Goal: Information Seeking & Learning: Learn about a topic

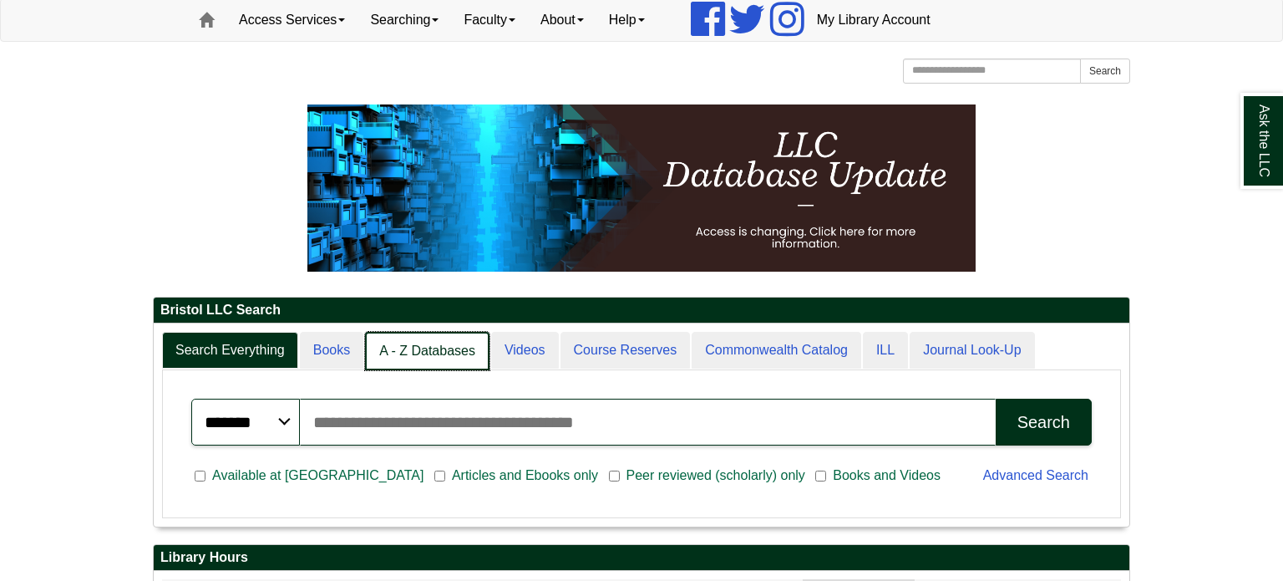
scroll to position [8, 8]
click at [347, 348] on link "Books" at bounding box center [332, 351] width 65 height 39
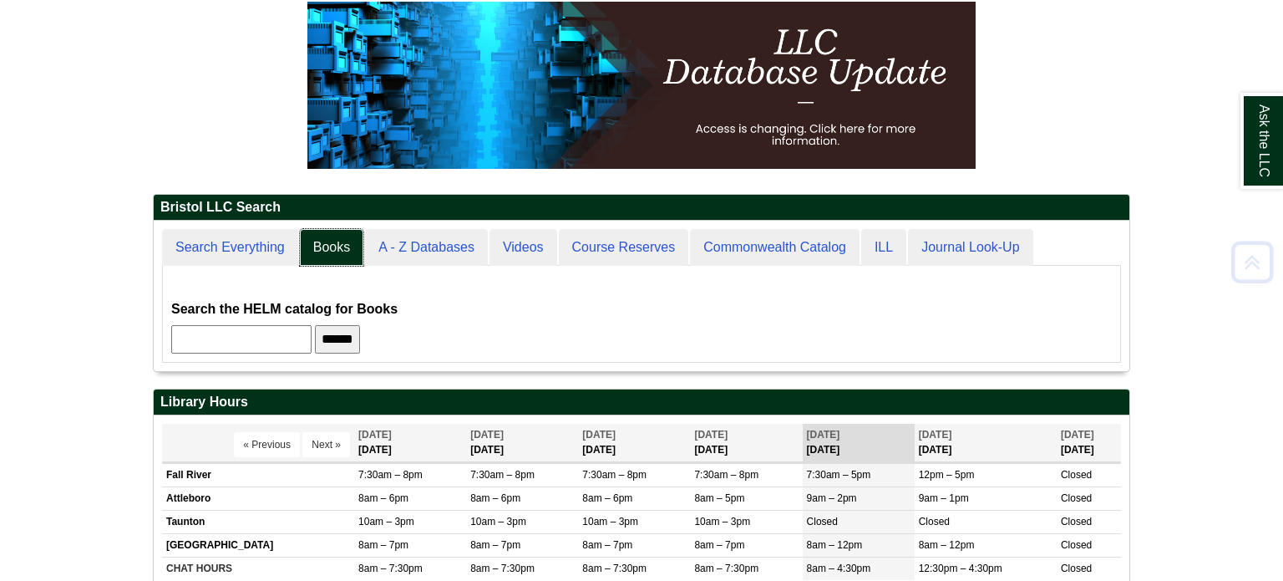
scroll to position [243, 0]
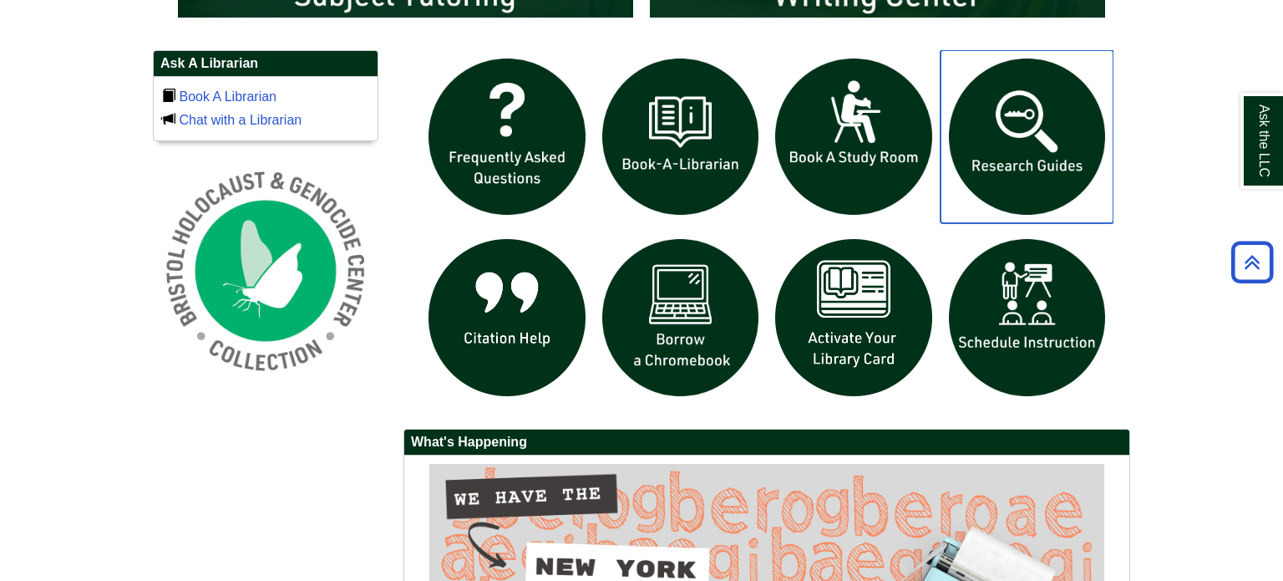
click at [1016, 145] on img "slideshow" at bounding box center [1028, 137] width 174 height 174
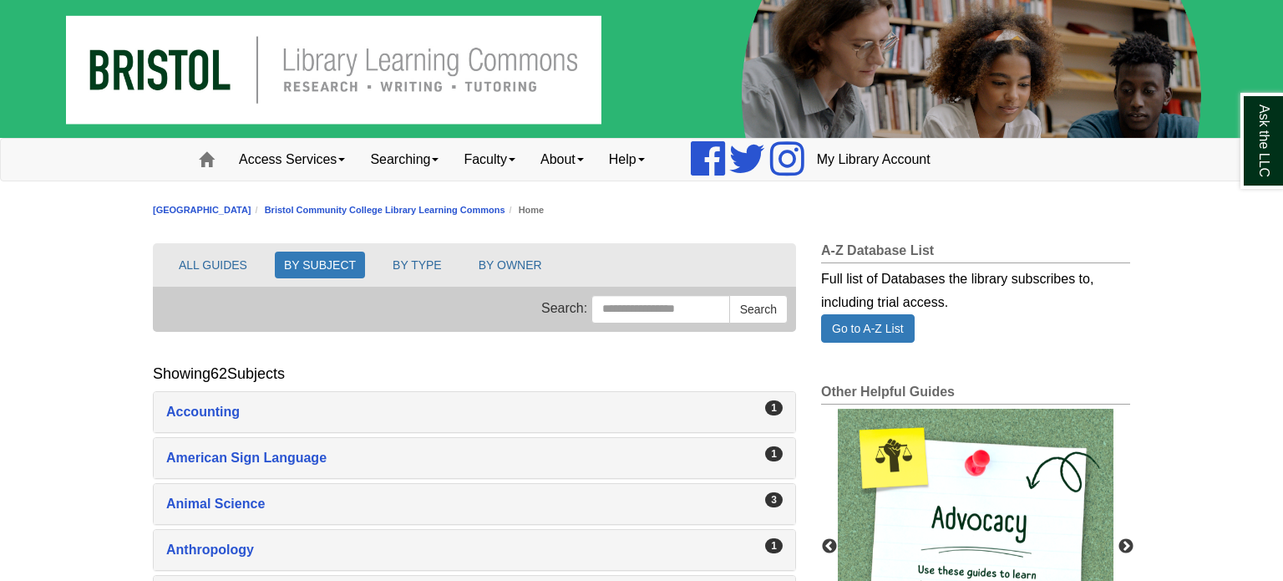
scroll to position [353, 0]
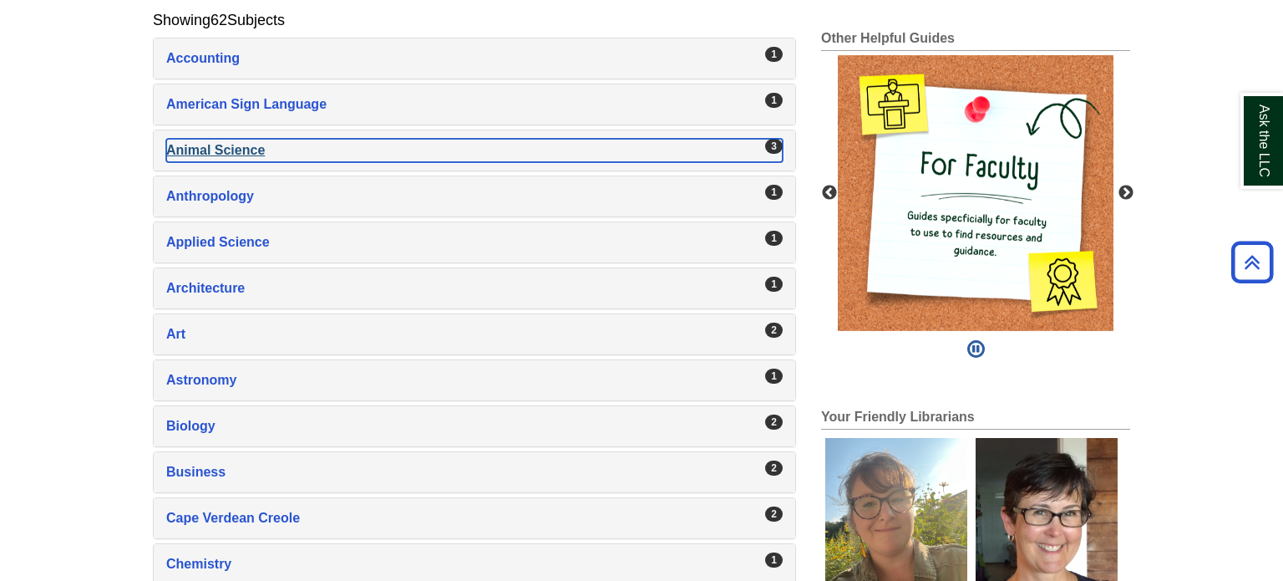
click at [202, 142] on div "Animal Science , 3 guides" at bounding box center [474, 150] width 617 height 23
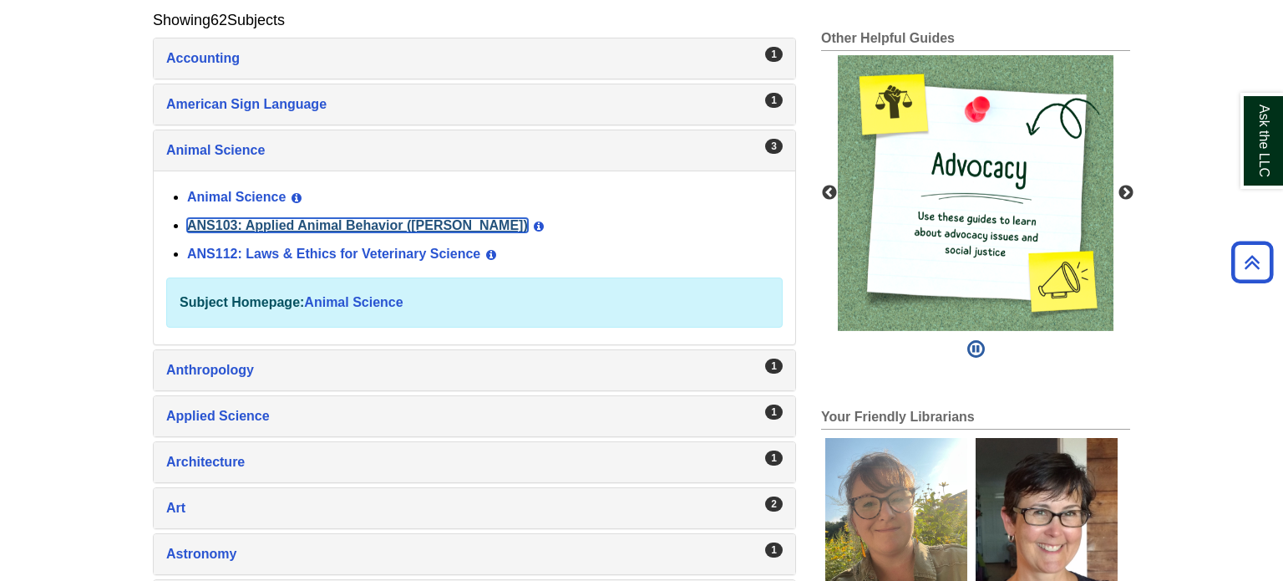
click at [255, 221] on link "ANS103: Applied Animal Behavior (Winokur)" at bounding box center [357, 225] width 341 height 14
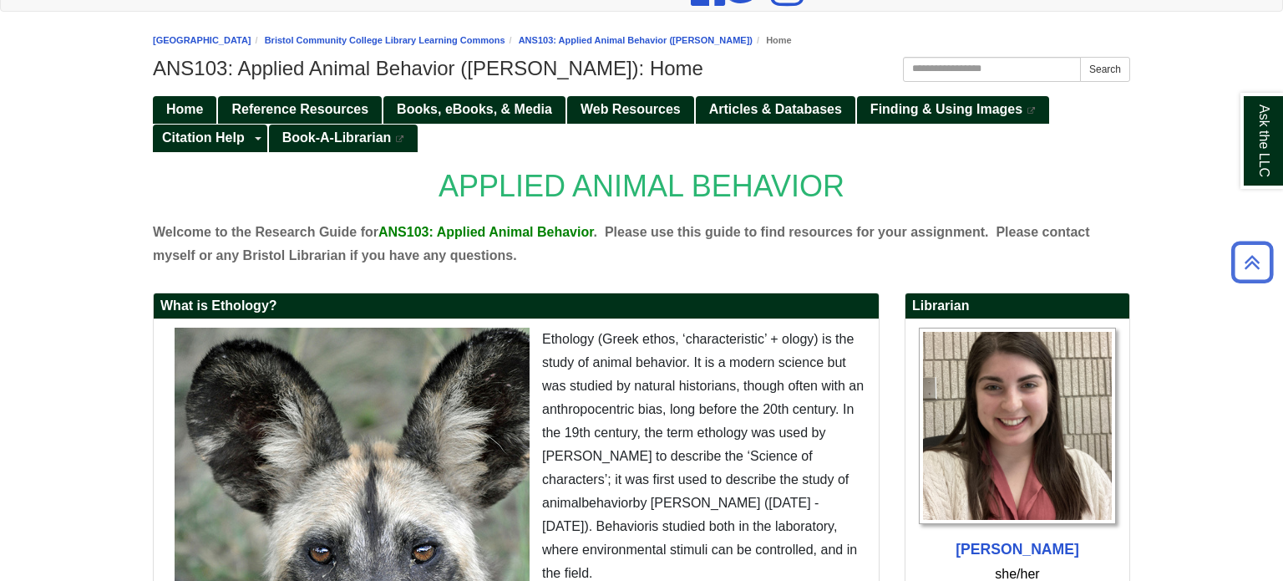
scroll to position [168, 0]
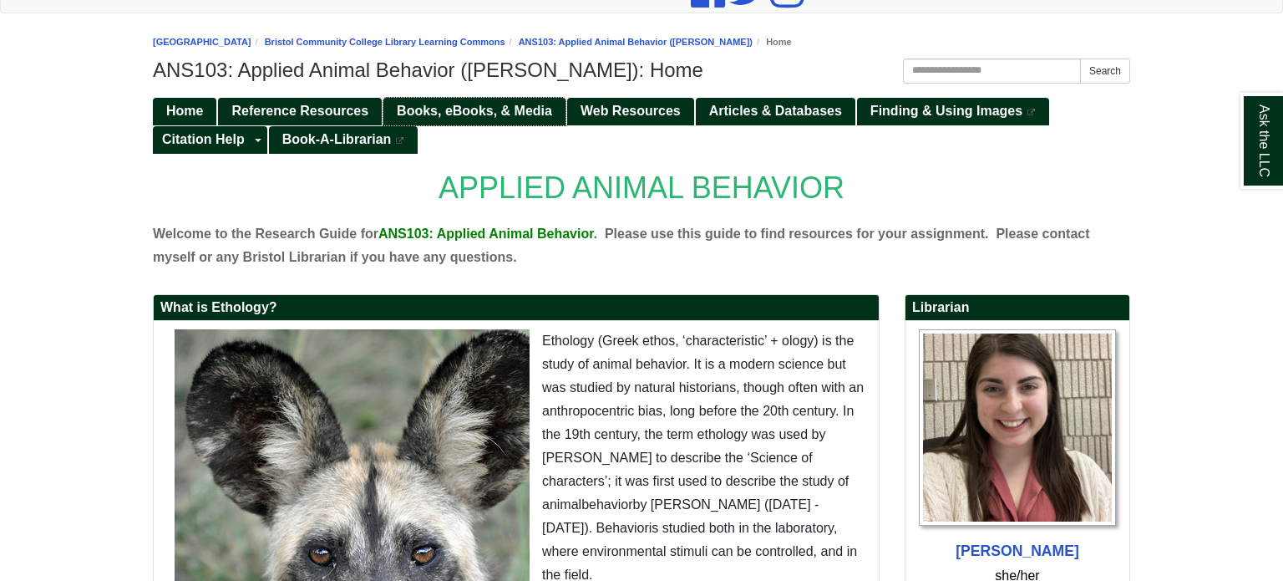
click at [457, 109] on span "Books, eBooks, & Media" at bounding box center [474, 111] width 155 height 14
click at [946, 74] on input "Search this Guide" at bounding box center [992, 70] width 178 height 25
type input "*******"
click at [1080, 58] on button "Search" at bounding box center [1105, 70] width 50 height 25
click at [788, 109] on span "Articles & Databases" at bounding box center [775, 111] width 133 height 14
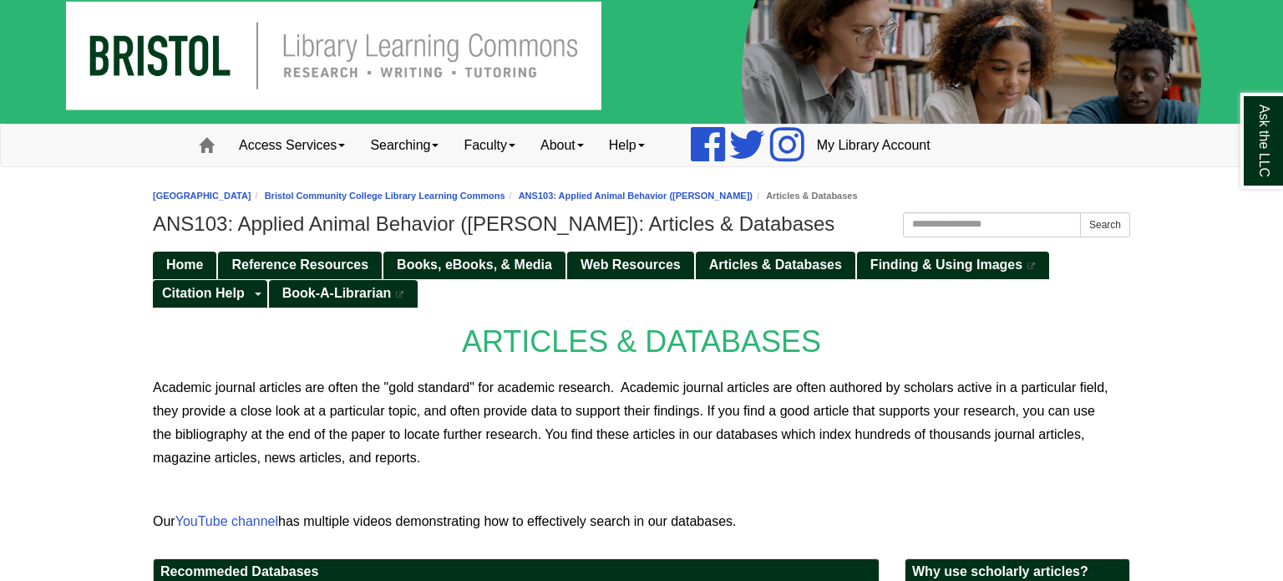
scroll to position [11, 0]
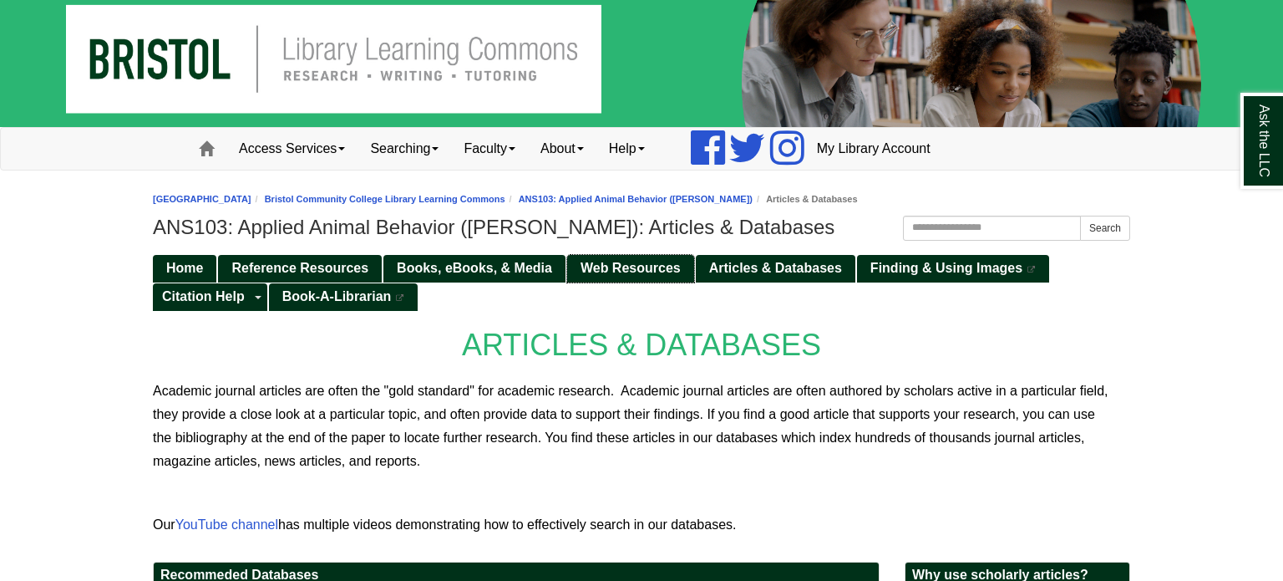
click at [642, 268] on span "Web Resources" at bounding box center [631, 268] width 100 height 14
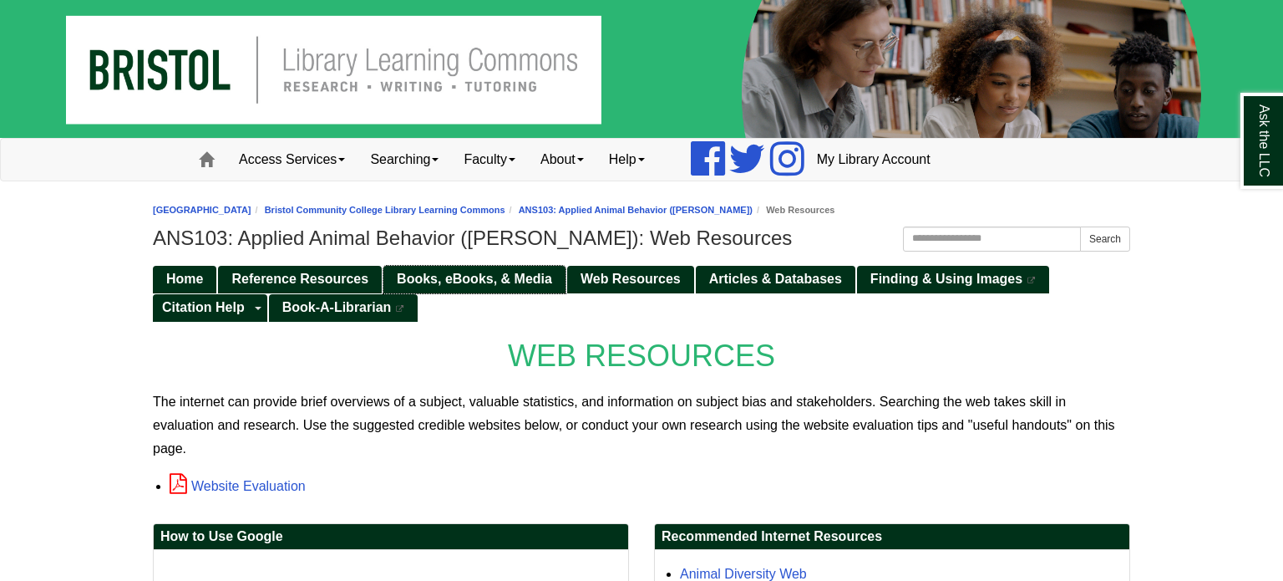
click at [459, 274] on span "Books, eBooks, & Media" at bounding box center [474, 278] width 155 height 14
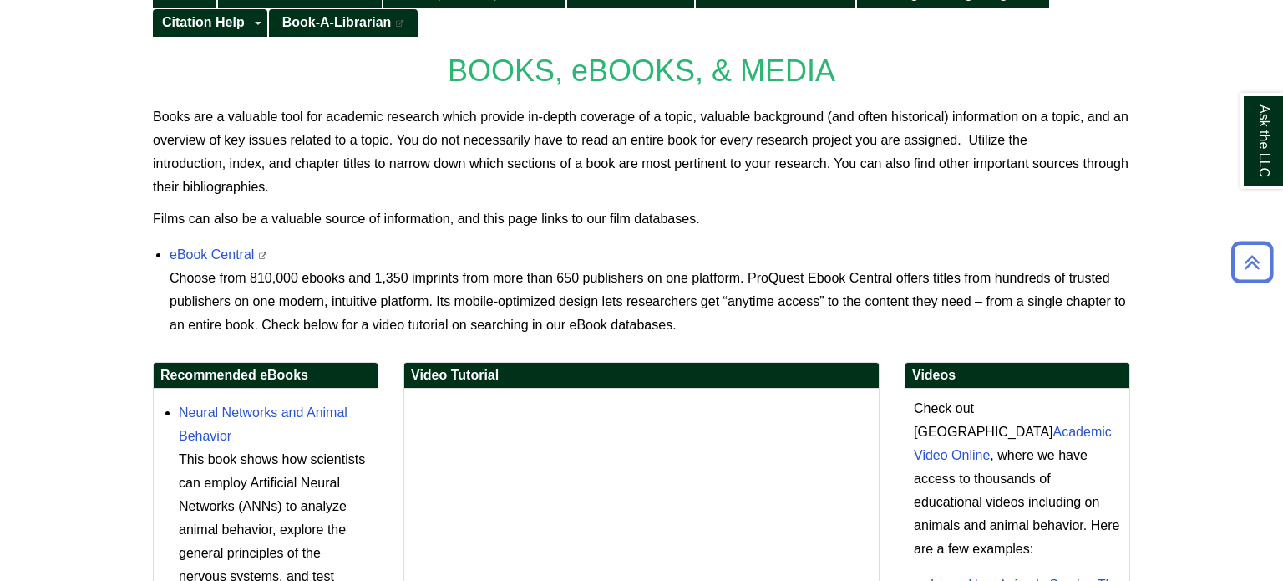
scroll to position [287, 0]
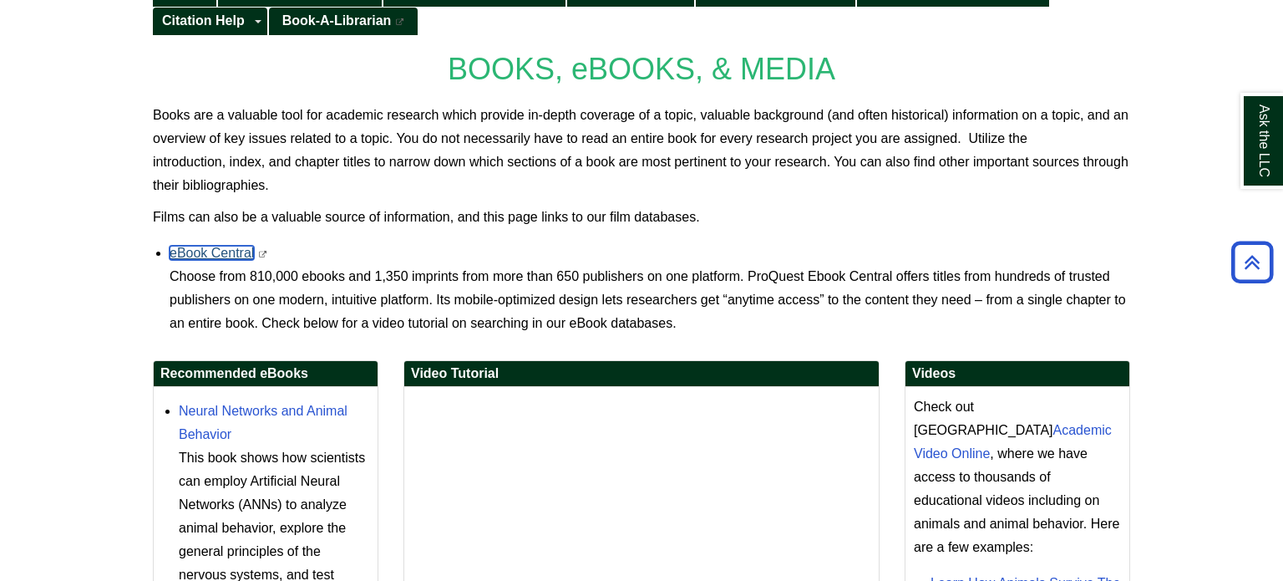
click at [220, 255] on link "eBook Central" at bounding box center [212, 253] width 84 height 14
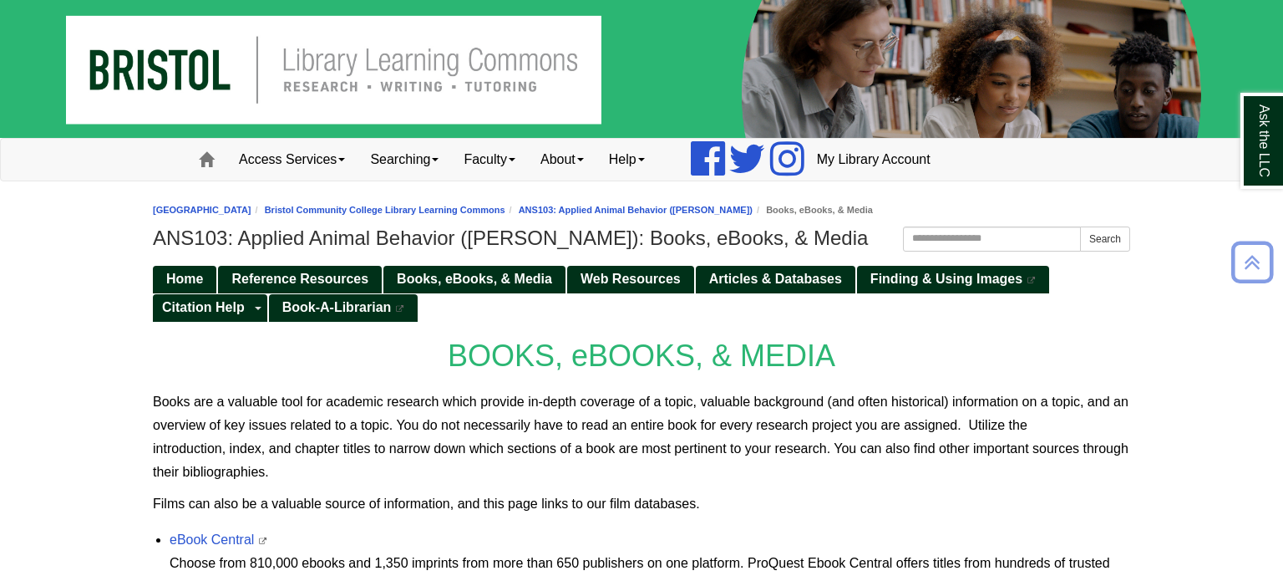
scroll to position [287, 0]
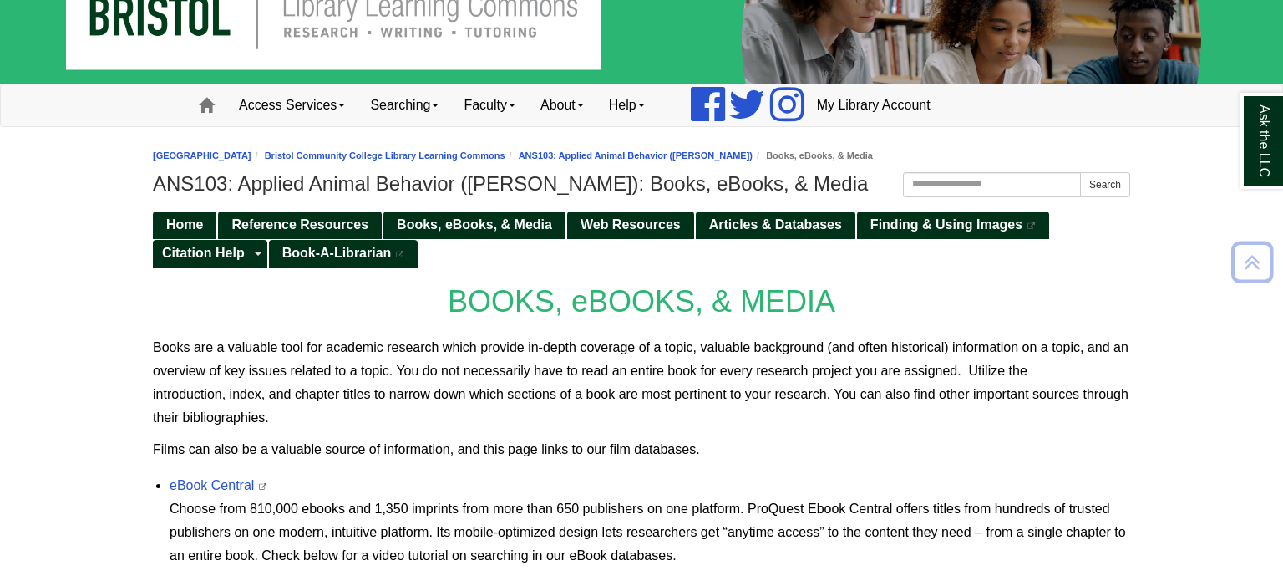
scroll to position [49, 0]
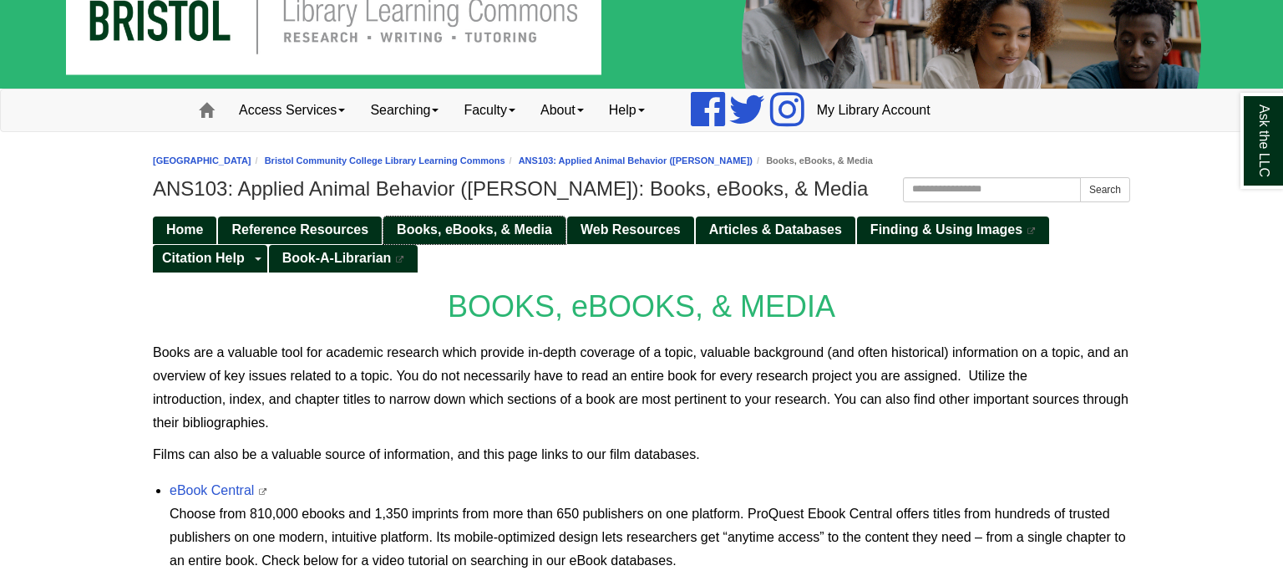
click at [474, 233] on span "Books, eBooks, & Media" at bounding box center [474, 229] width 155 height 14
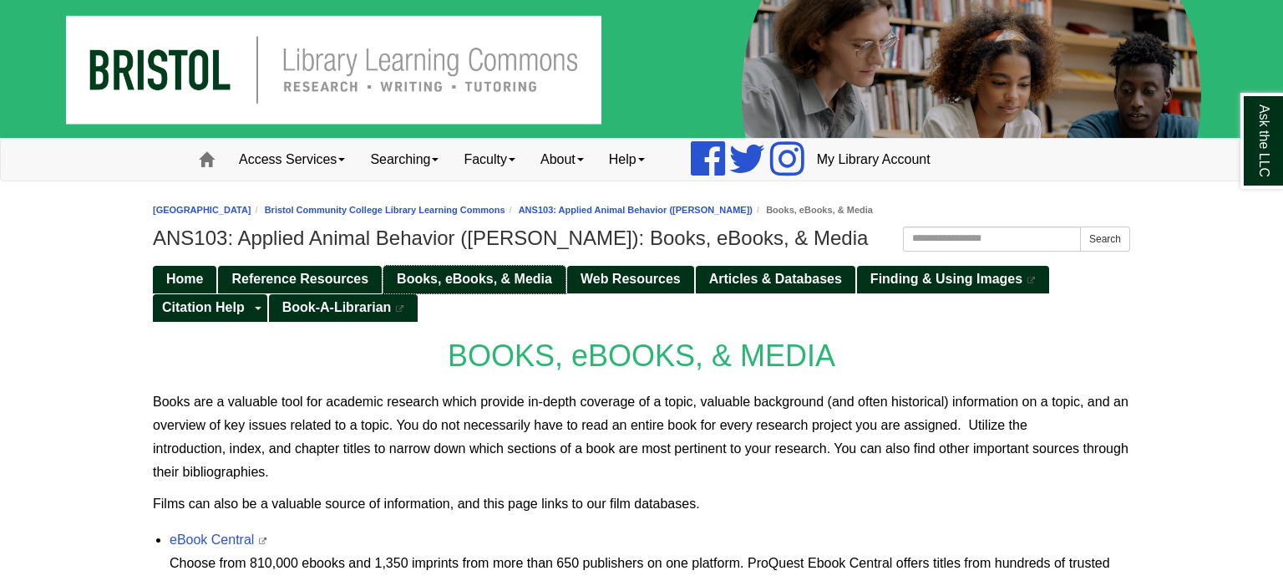
click at [449, 284] on span "Books, eBooks, & Media" at bounding box center [474, 278] width 155 height 14
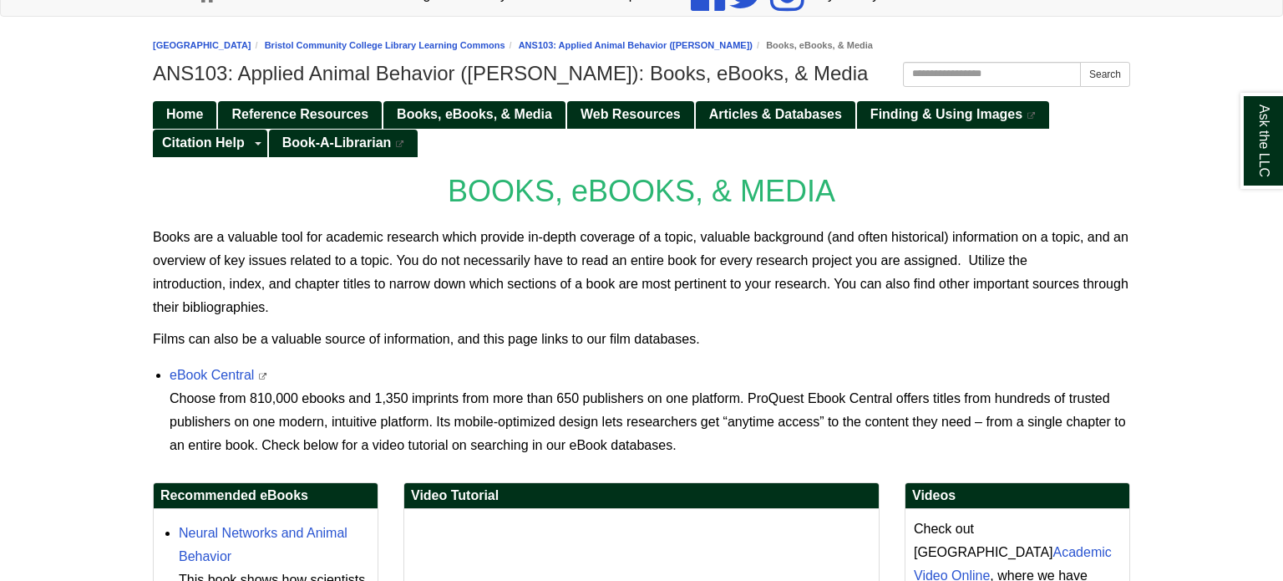
scroll to position [168, 0]
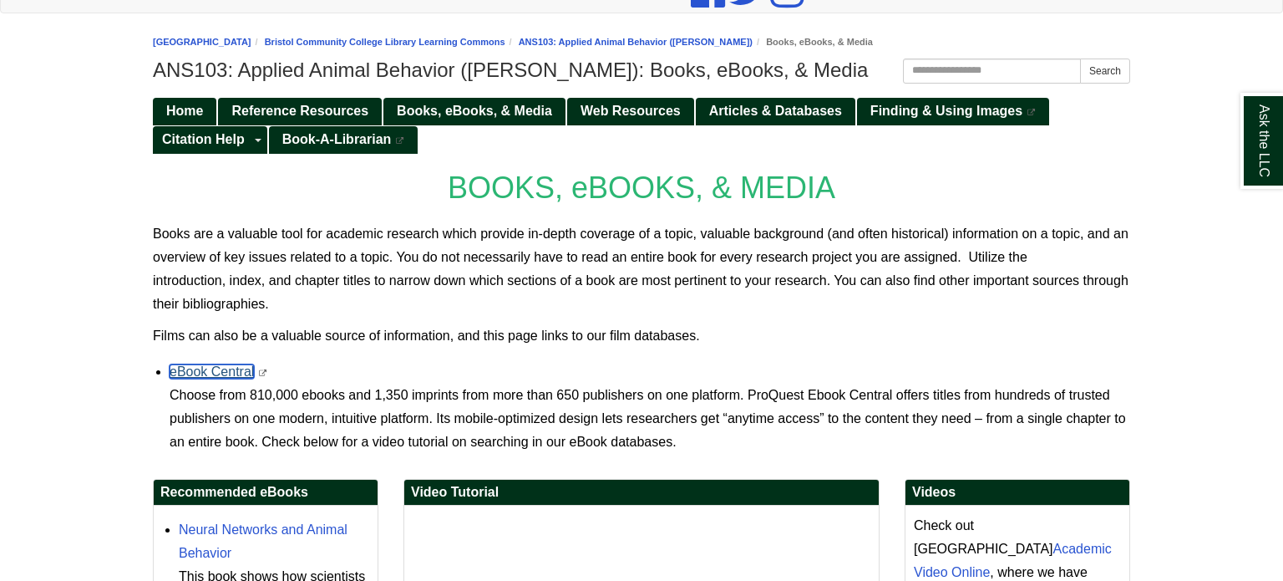
click at [219, 369] on link "eBook Central" at bounding box center [212, 371] width 84 height 14
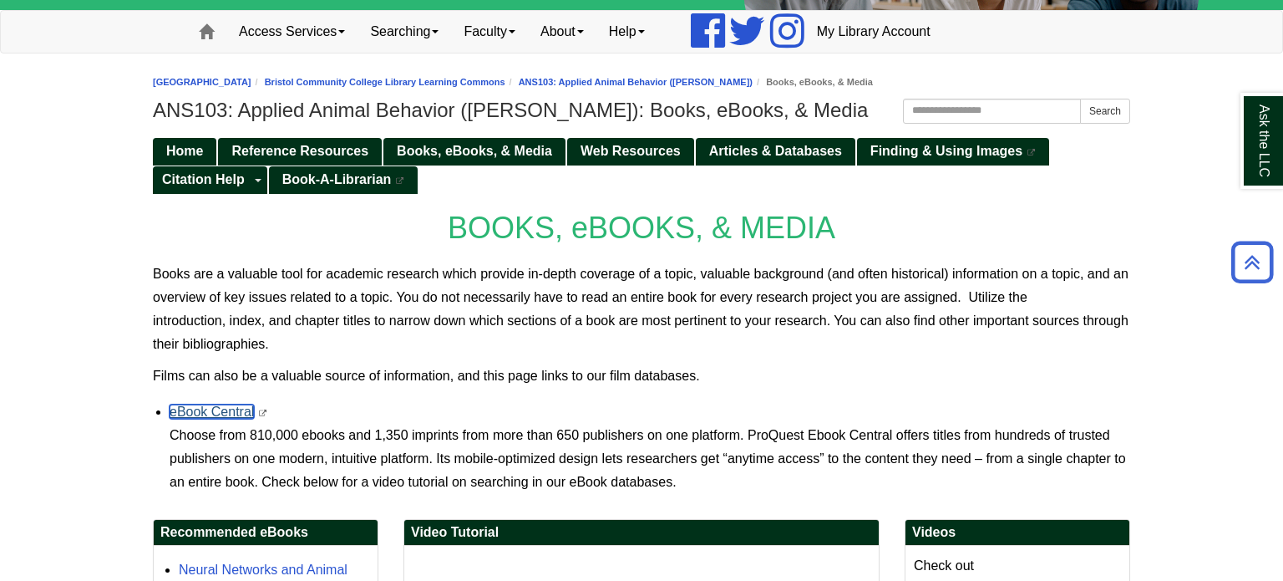
scroll to position [127, 0]
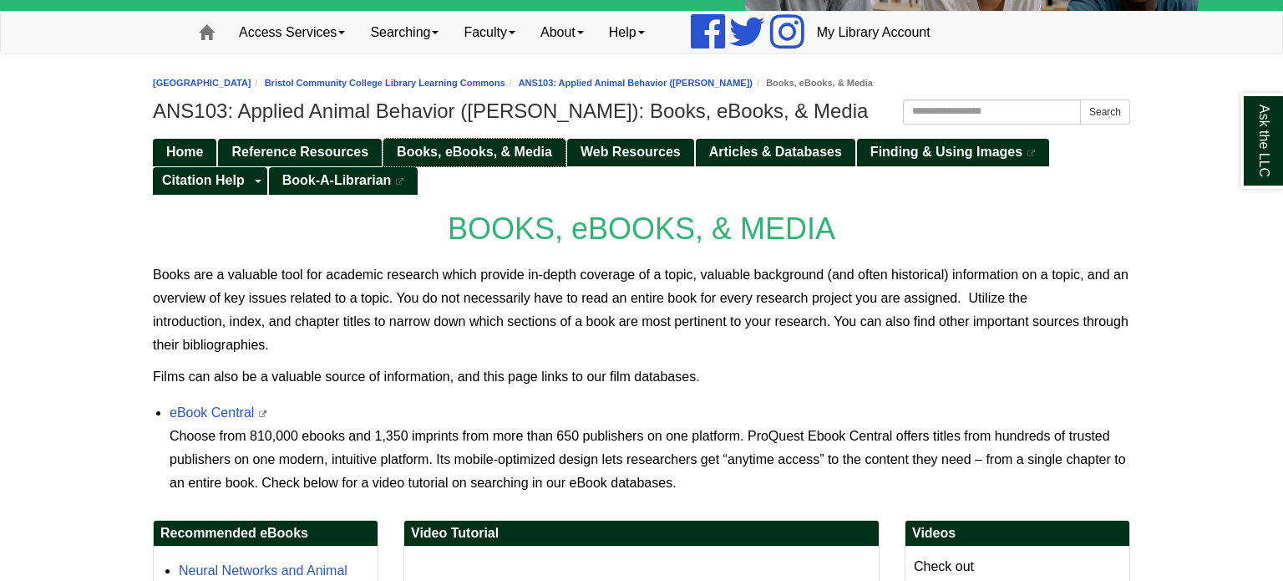
click at [469, 153] on span "Books, eBooks, & Media" at bounding box center [474, 152] width 155 height 14
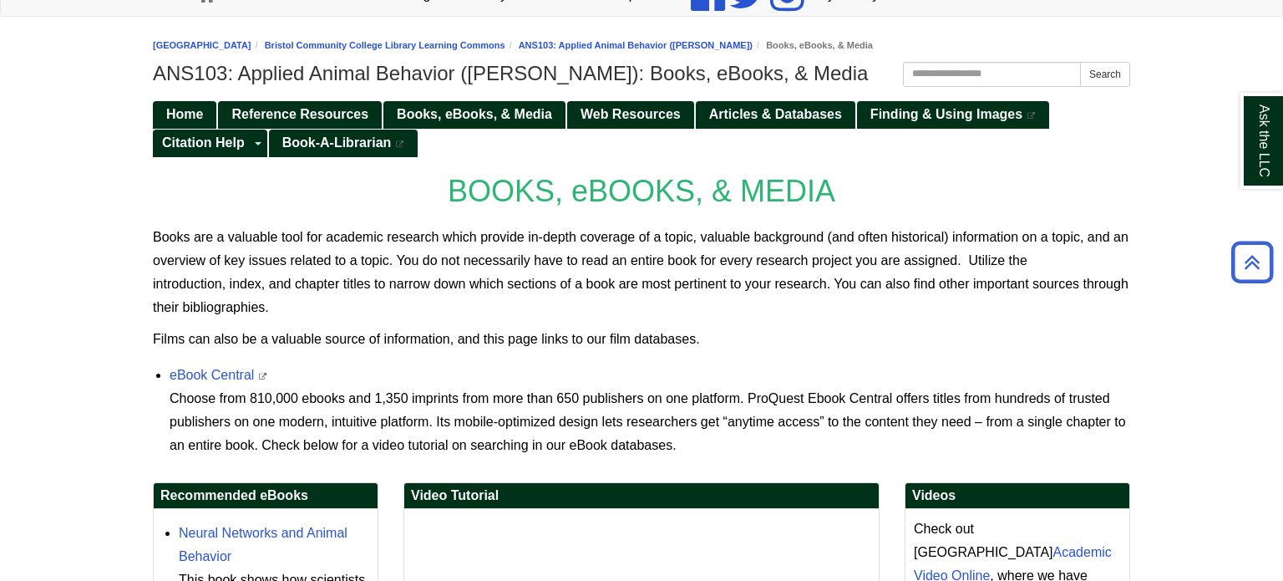
scroll to position [160, 0]
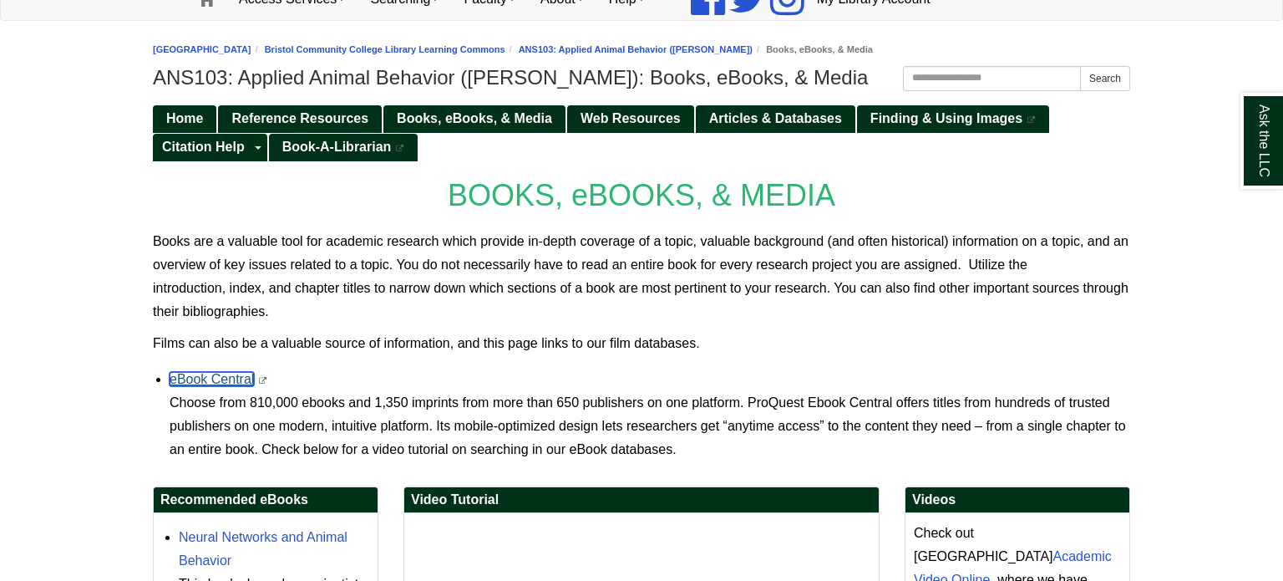
click at [181, 376] on link "eBook Central" at bounding box center [212, 379] width 84 height 14
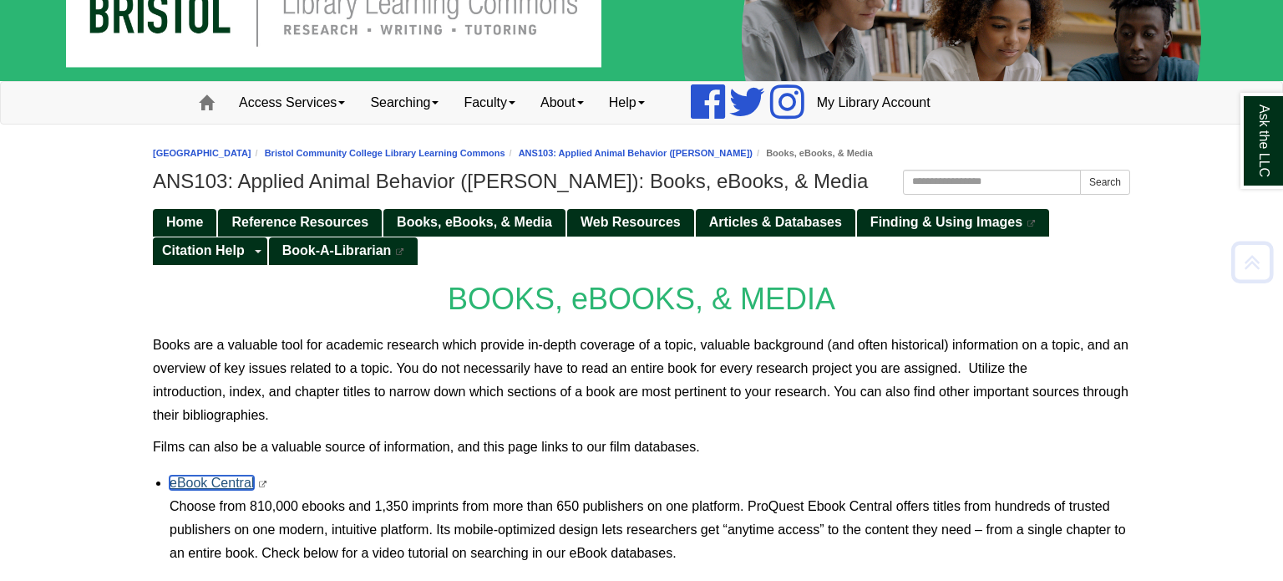
scroll to position [41, 0]
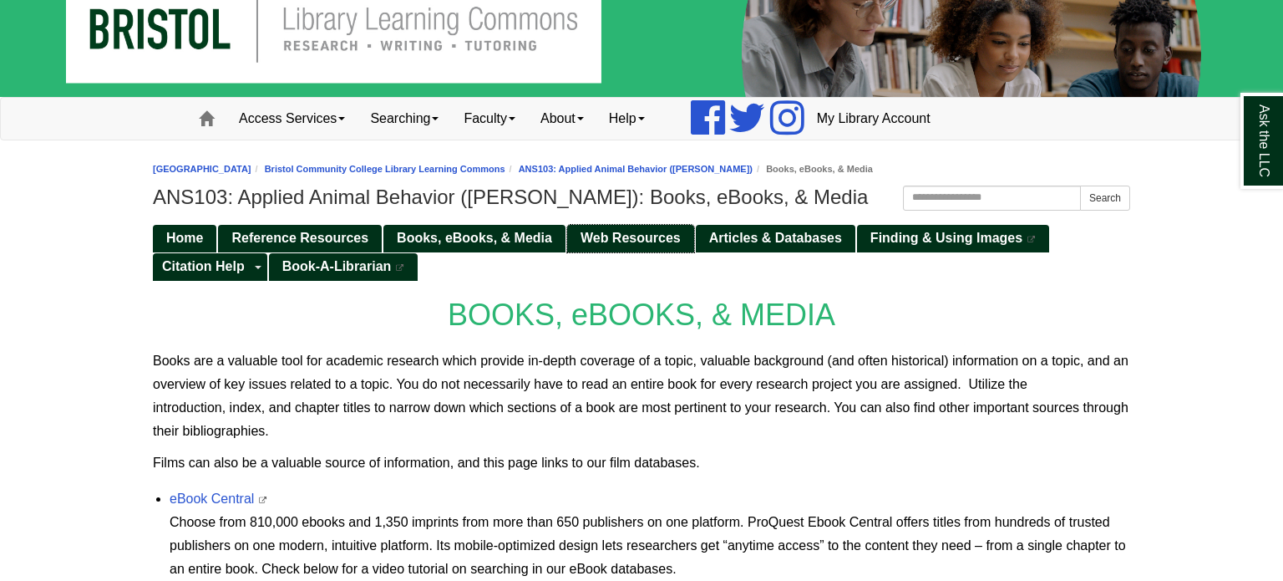
click at [617, 242] on span "Web Resources" at bounding box center [631, 238] width 100 height 14
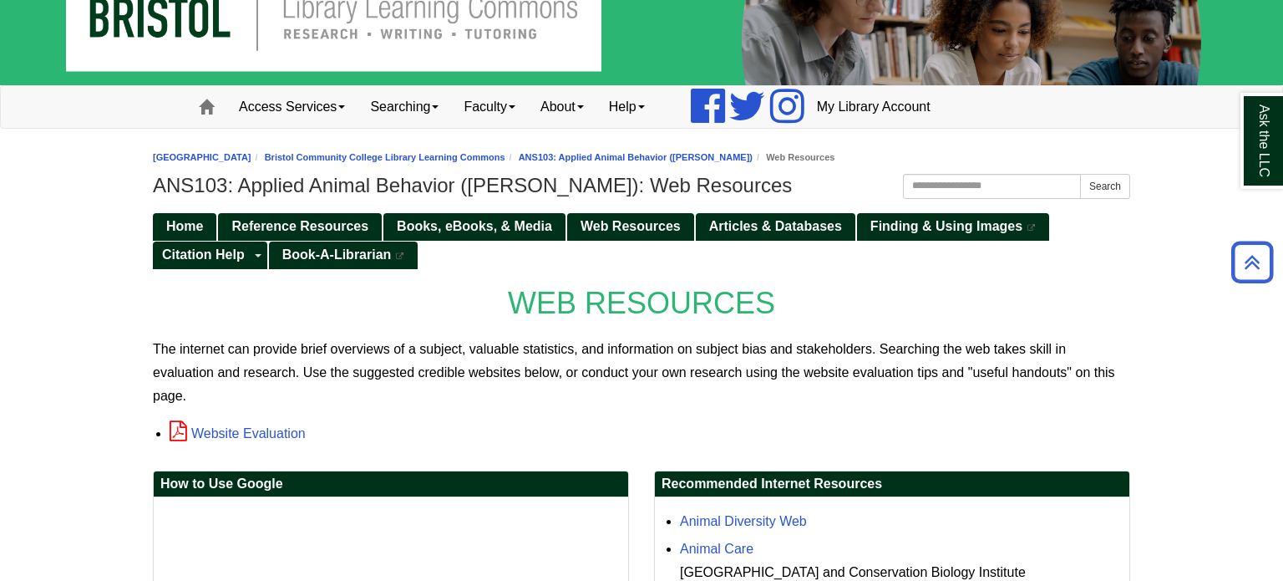
scroll to position [51, 0]
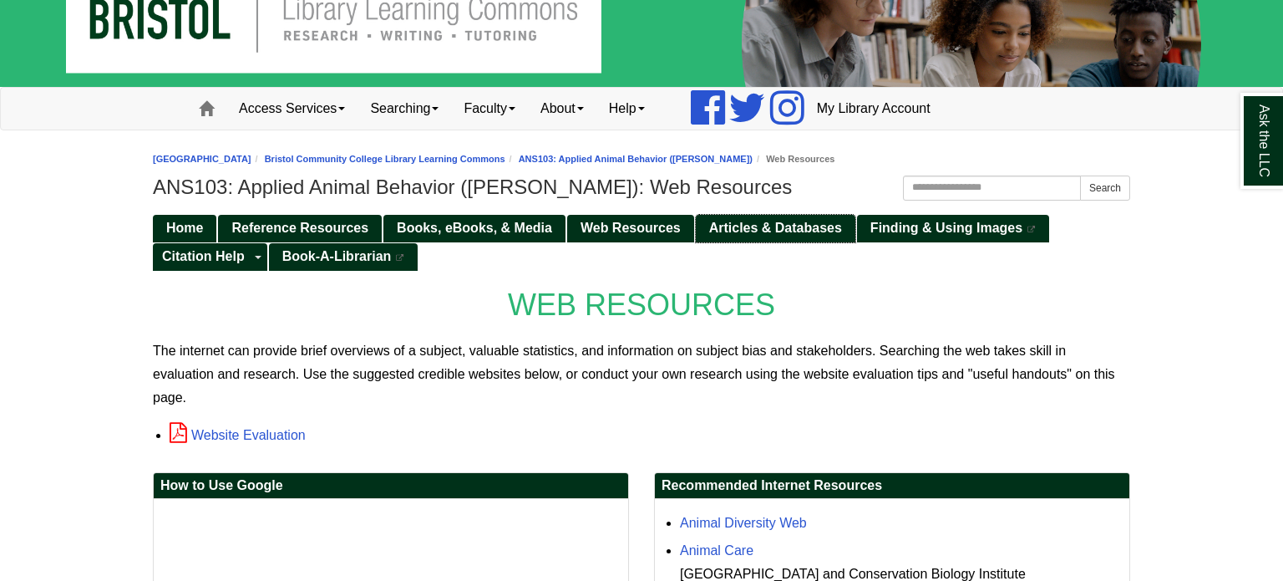
click at [742, 222] on span "Articles & Databases" at bounding box center [775, 228] width 133 height 14
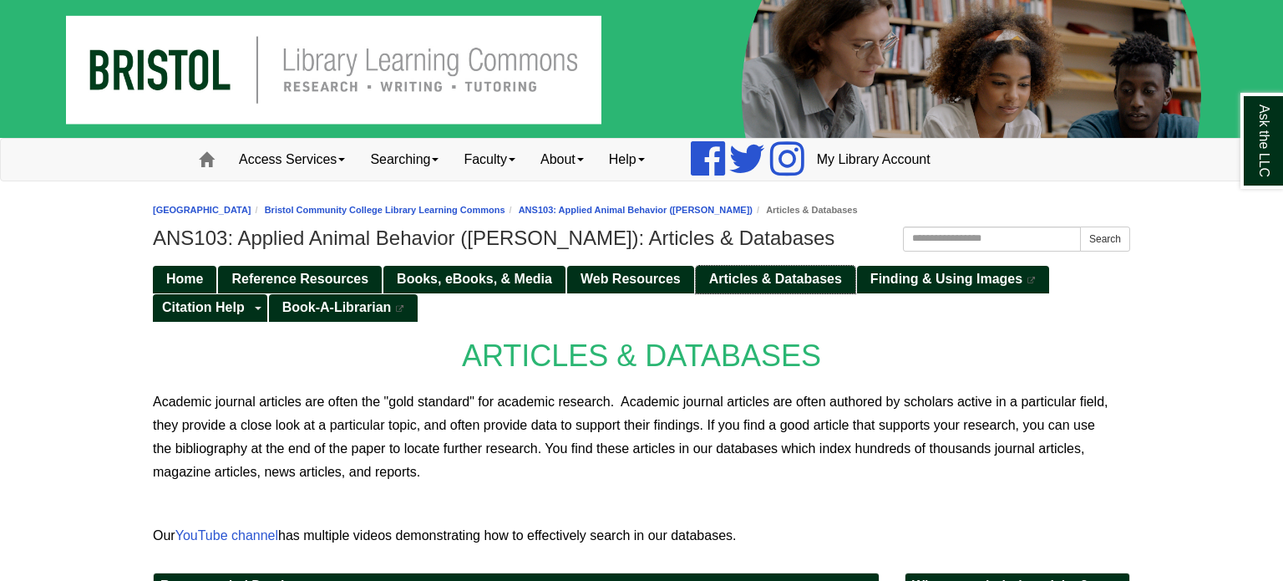
click at [757, 278] on span "Articles & Databases" at bounding box center [775, 278] width 133 height 14
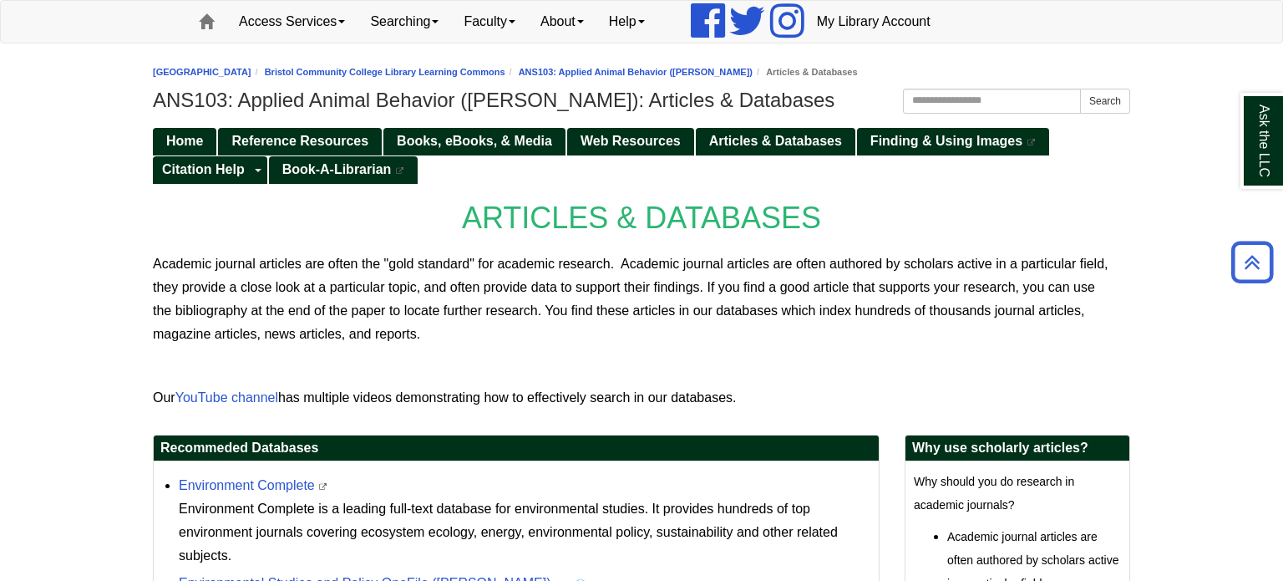
scroll to position [114, 0]
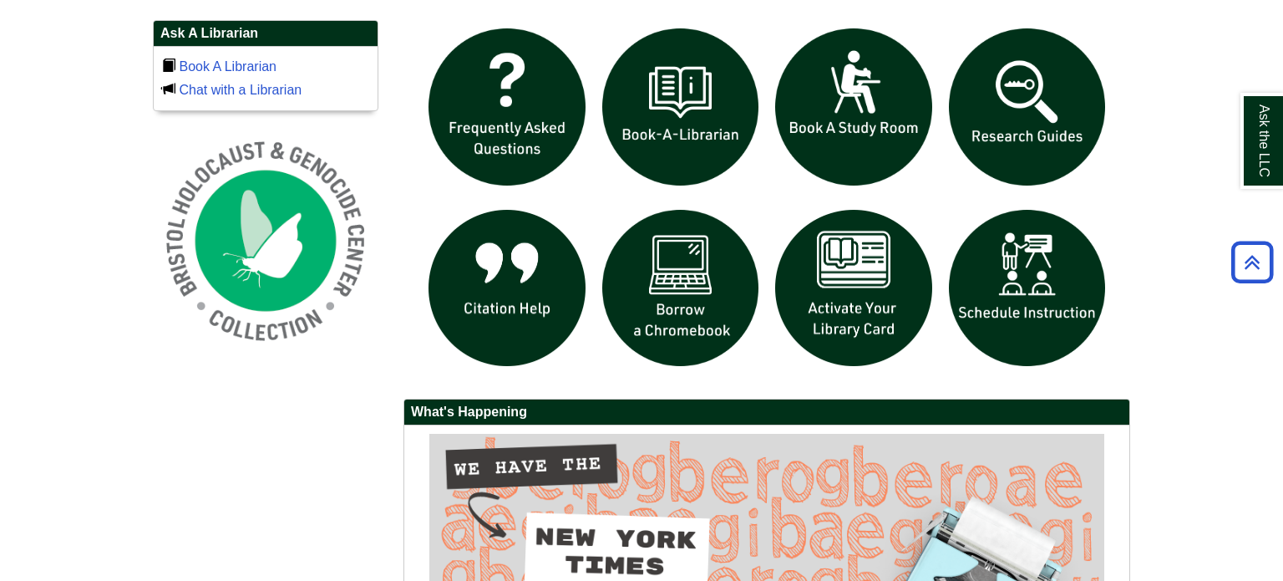
scroll to position [1176, 0]
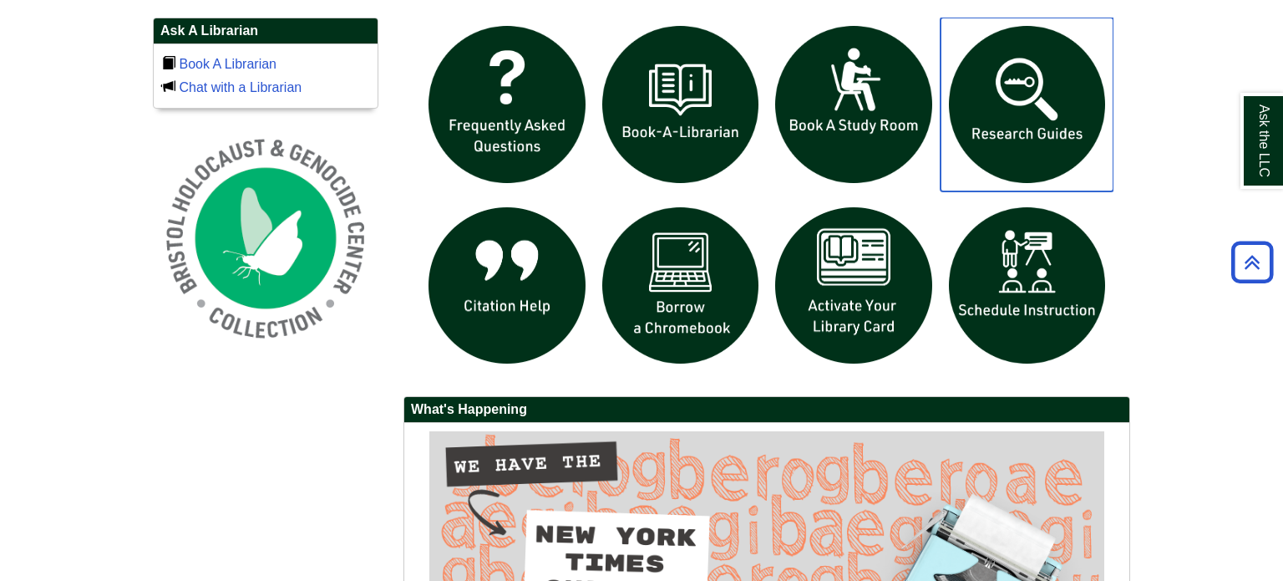
click at [1028, 121] on img "slideshow" at bounding box center [1028, 105] width 174 height 174
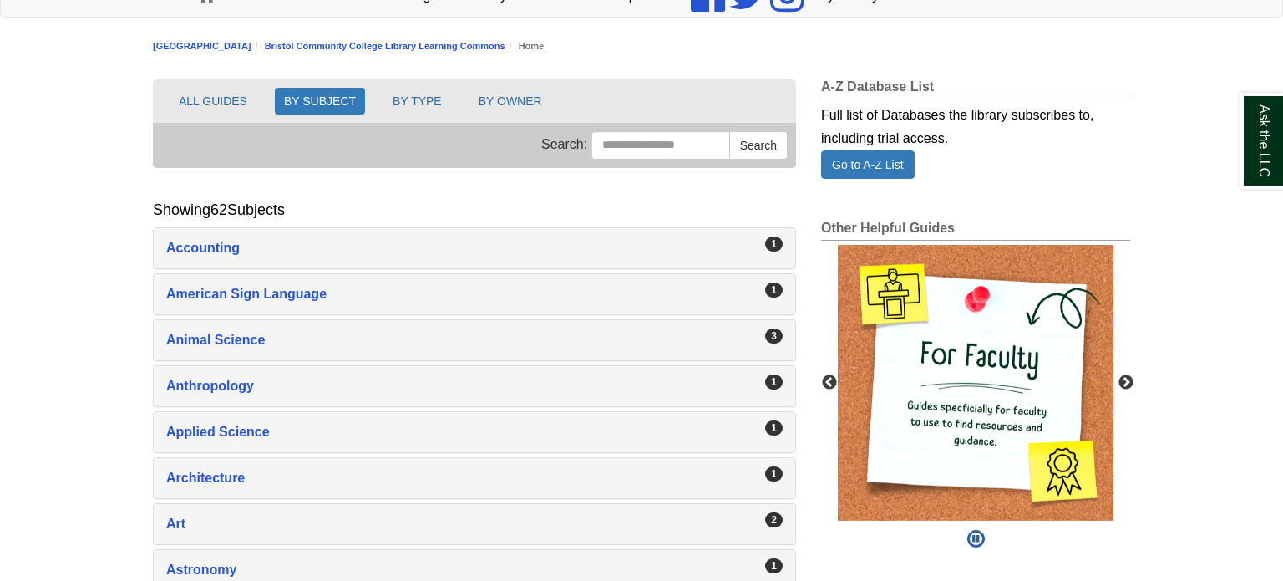
scroll to position [188, 0]
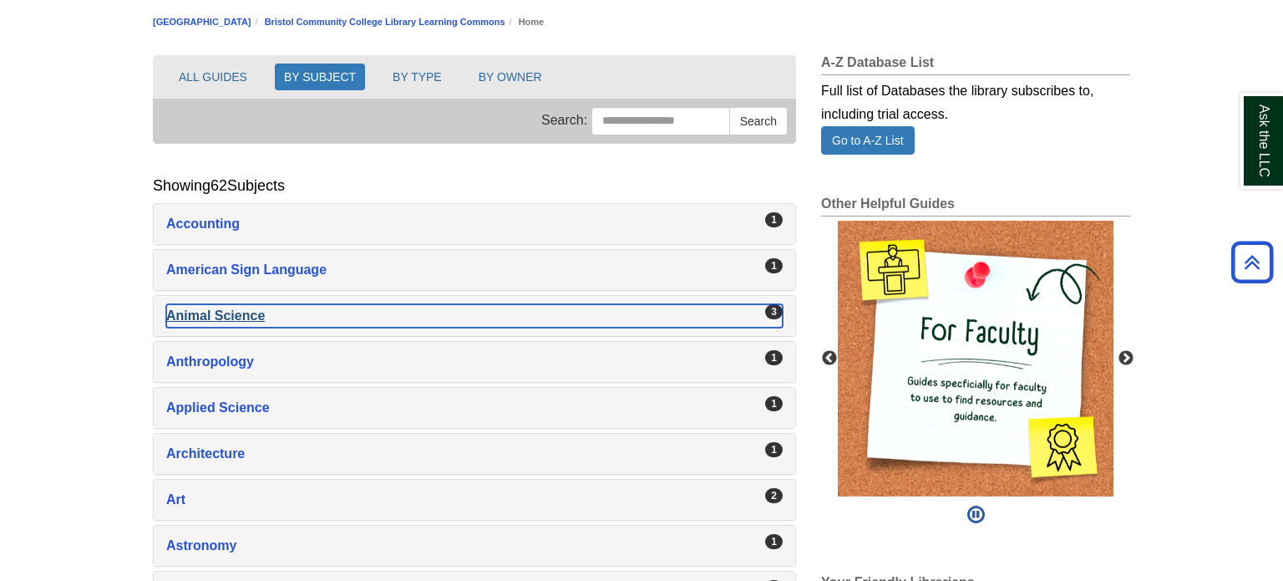
click at [211, 312] on div "Animal Science , 3 guides" at bounding box center [474, 315] width 617 height 23
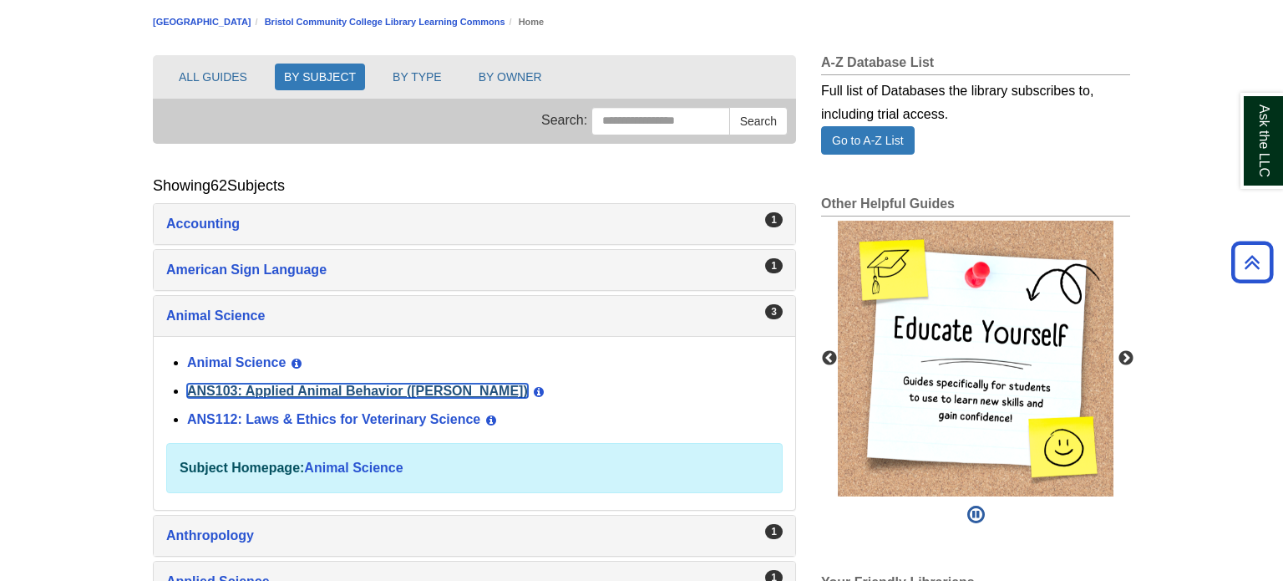
click at [253, 388] on link "ANS103: Applied Animal Behavior ([PERSON_NAME])" at bounding box center [357, 390] width 341 height 14
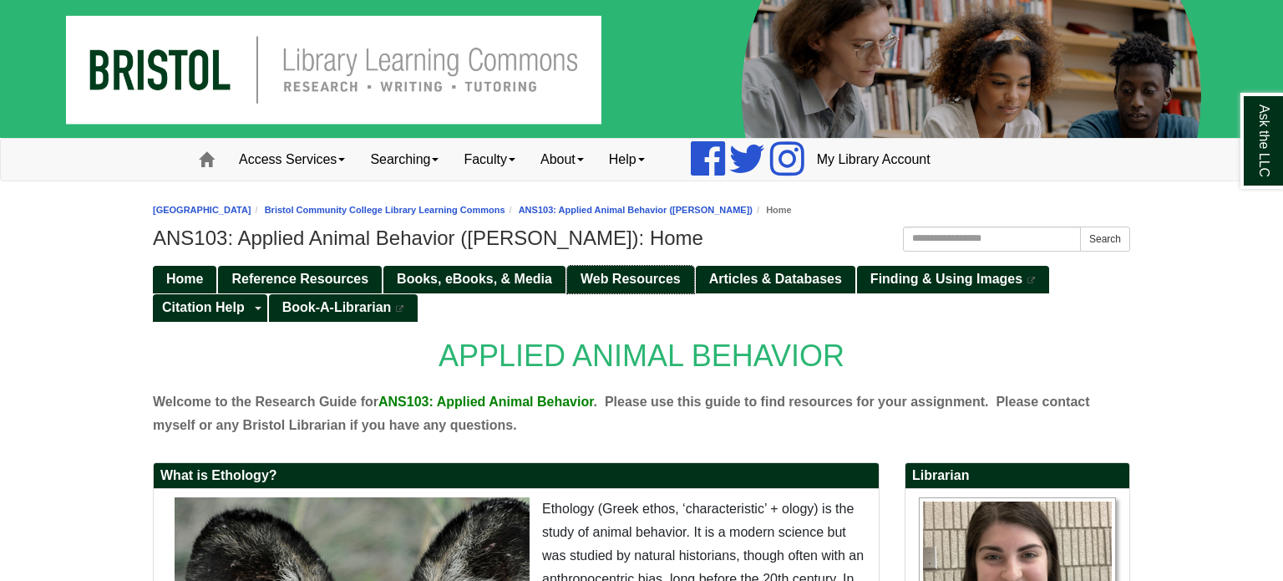
click at [617, 287] on link "Web Resources" at bounding box center [630, 280] width 127 height 28
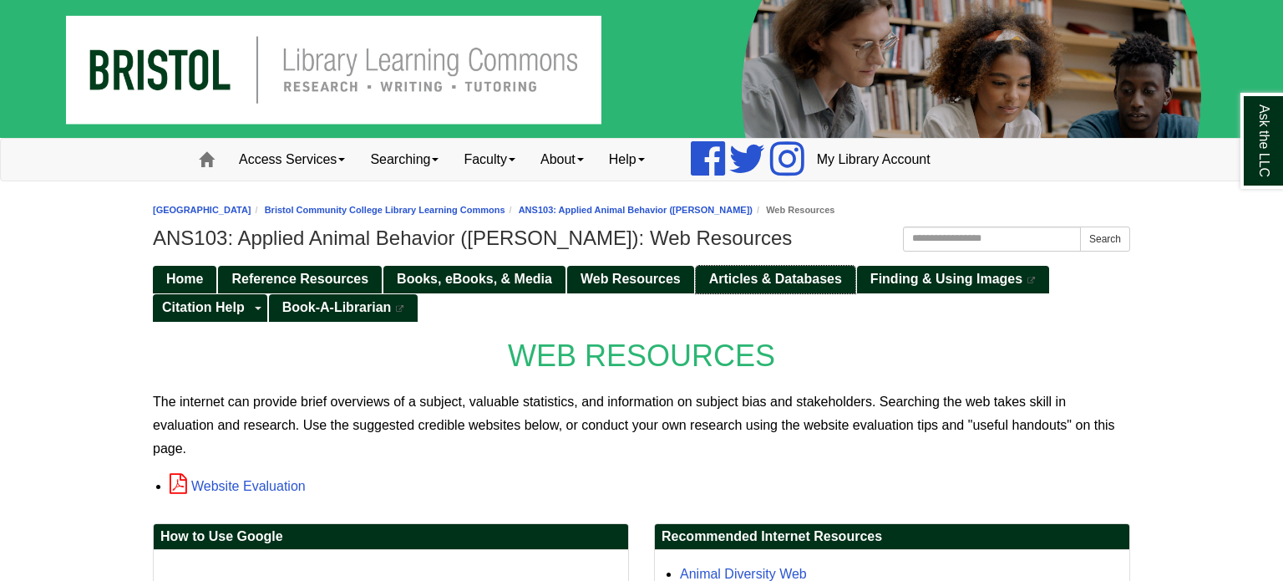
click at [749, 280] on span "Articles & Databases" at bounding box center [775, 278] width 133 height 14
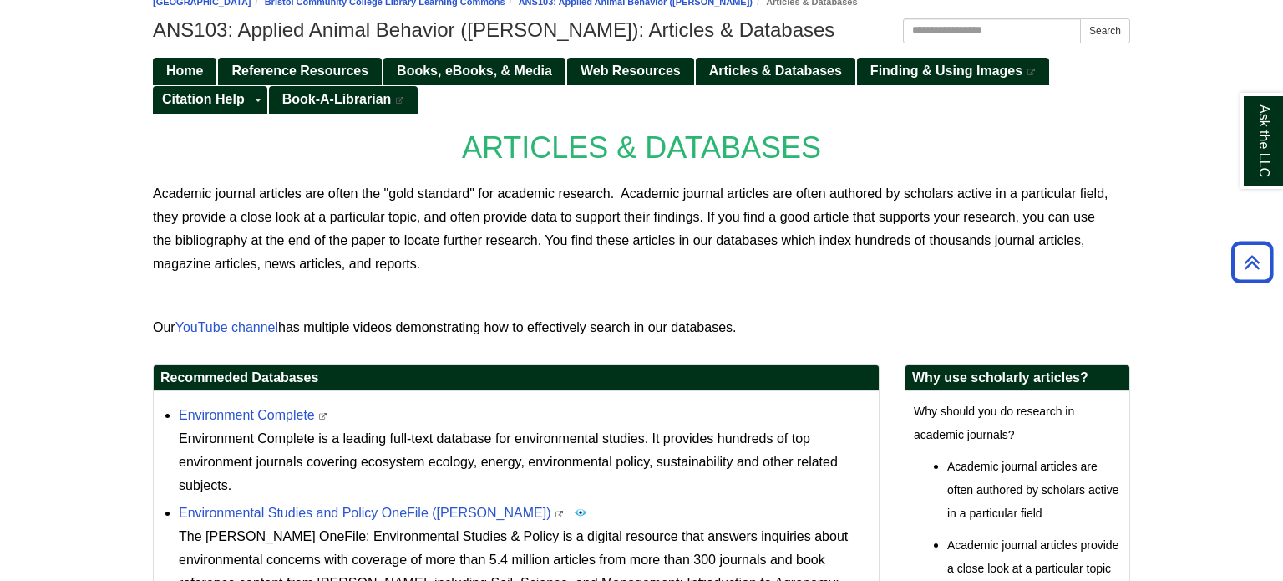
scroll to position [204, 0]
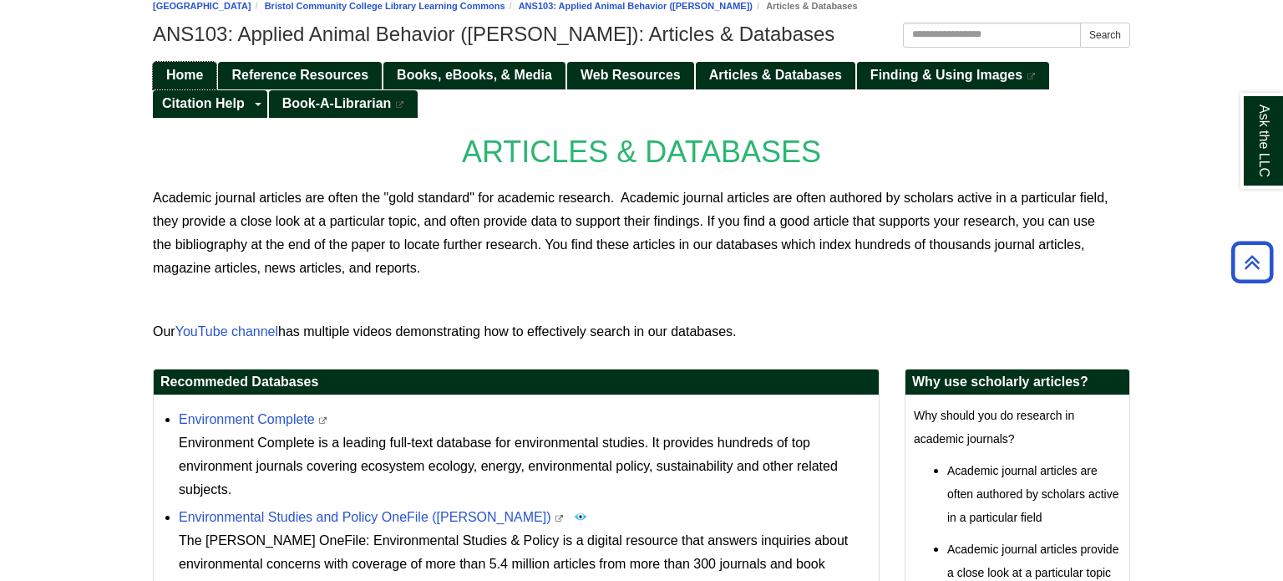
click at [206, 67] on link "Home" at bounding box center [184, 76] width 63 height 28
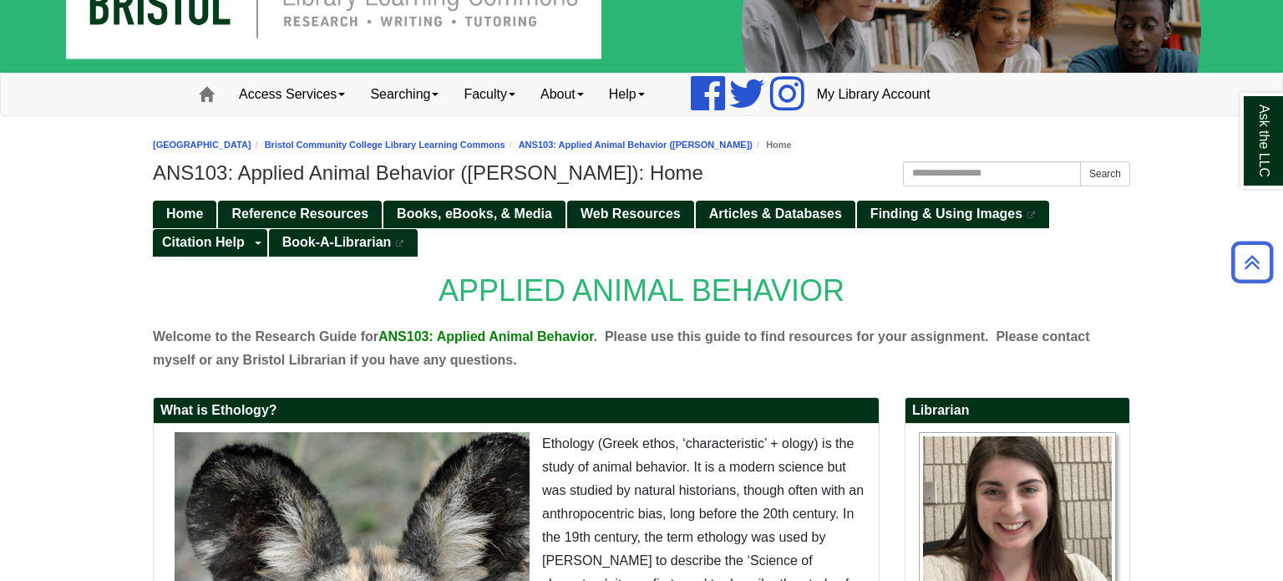
scroll to position [46, 0]
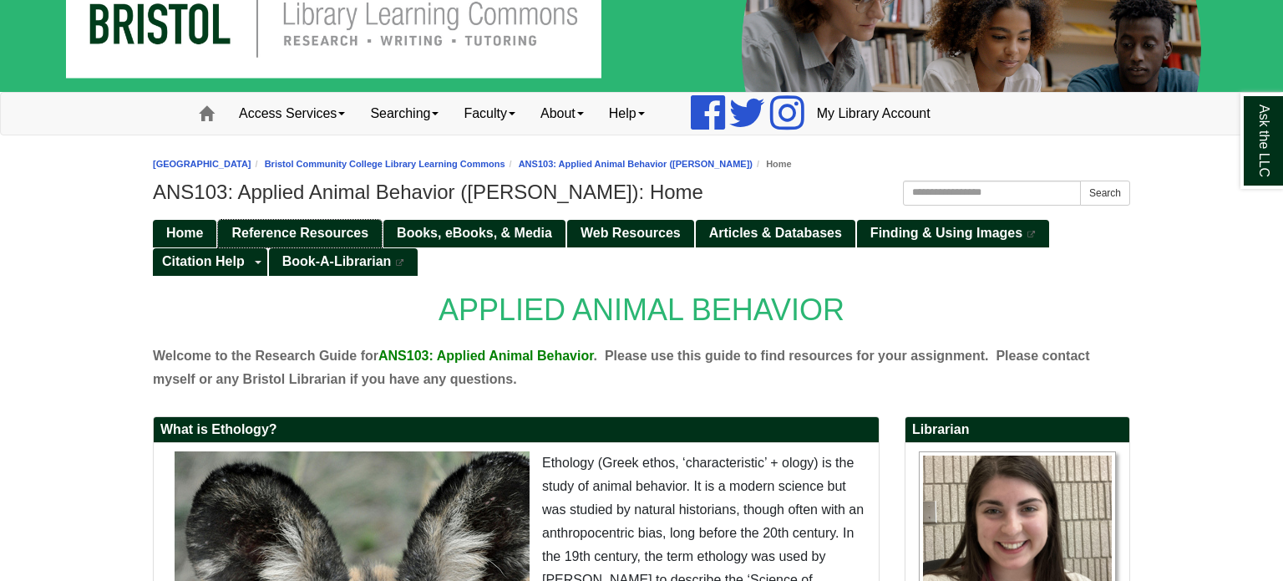
click at [229, 231] on link "Reference Resources" at bounding box center [300, 234] width 164 height 28
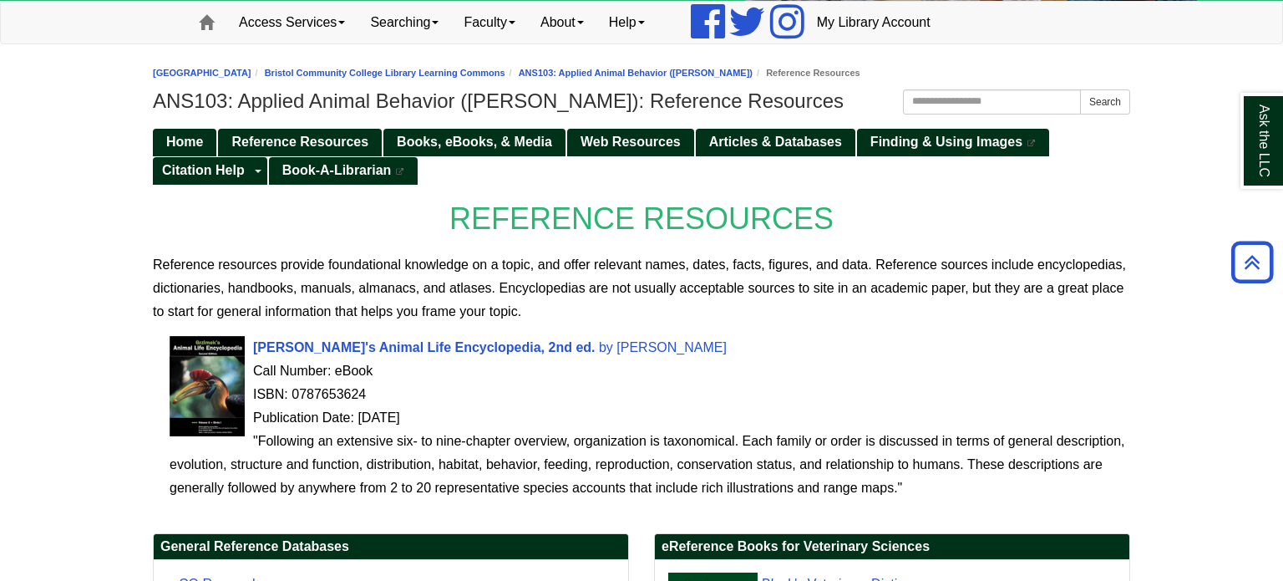
scroll to position [134, 0]
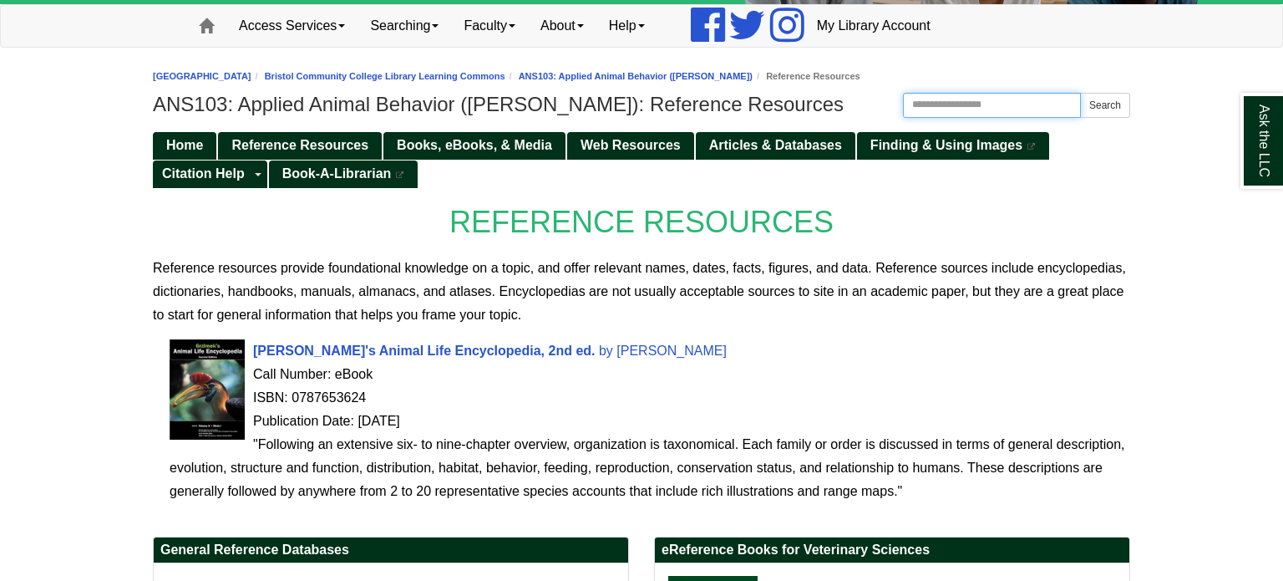
click at [954, 100] on input "Search this Guide" at bounding box center [992, 105] width 178 height 25
type input "********"
click at [1080, 93] on button "Search" at bounding box center [1105, 105] width 50 height 25
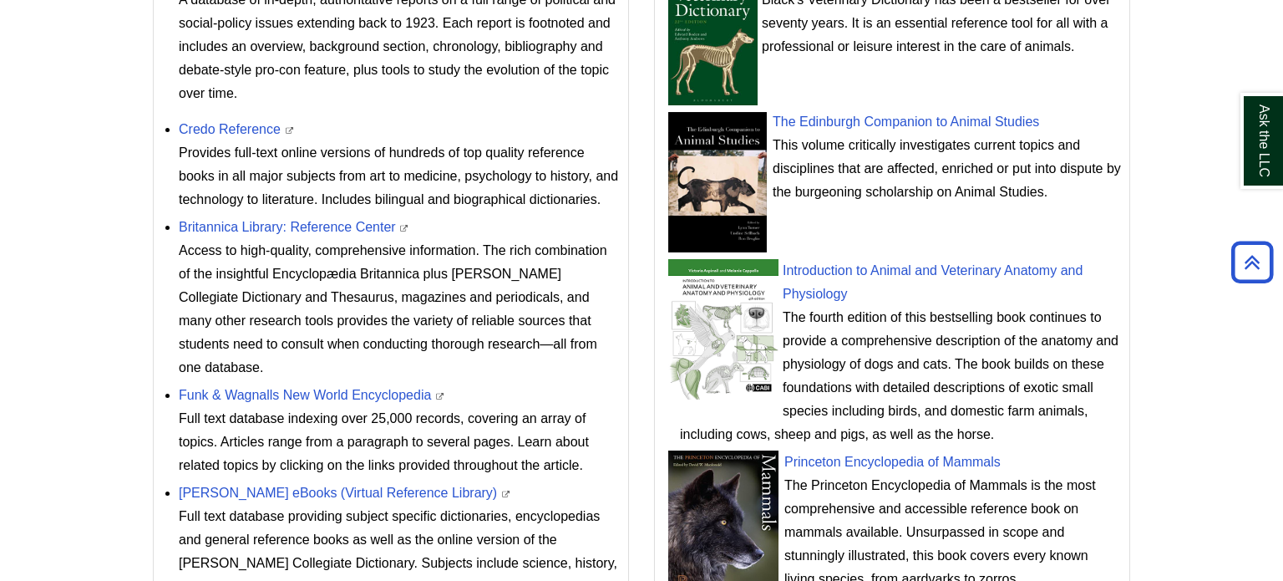
scroll to position [746, 0]
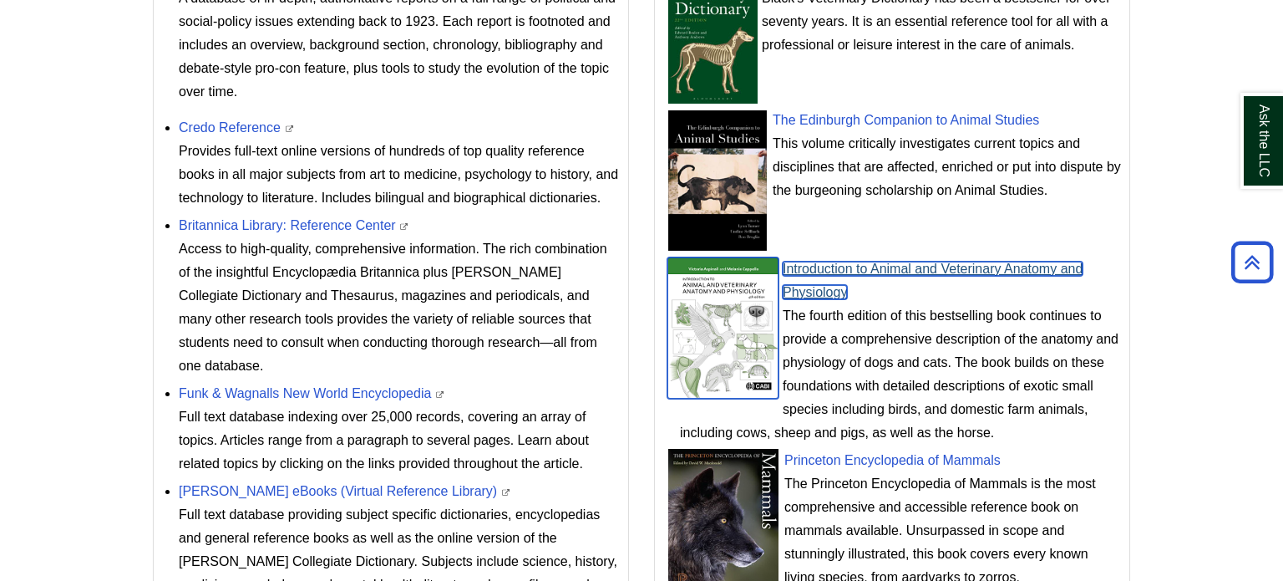
click at [856, 264] on link "Introduction to Animal and Veterinary Anatomy and Physiology" at bounding box center [933, 280] width 300 height 38
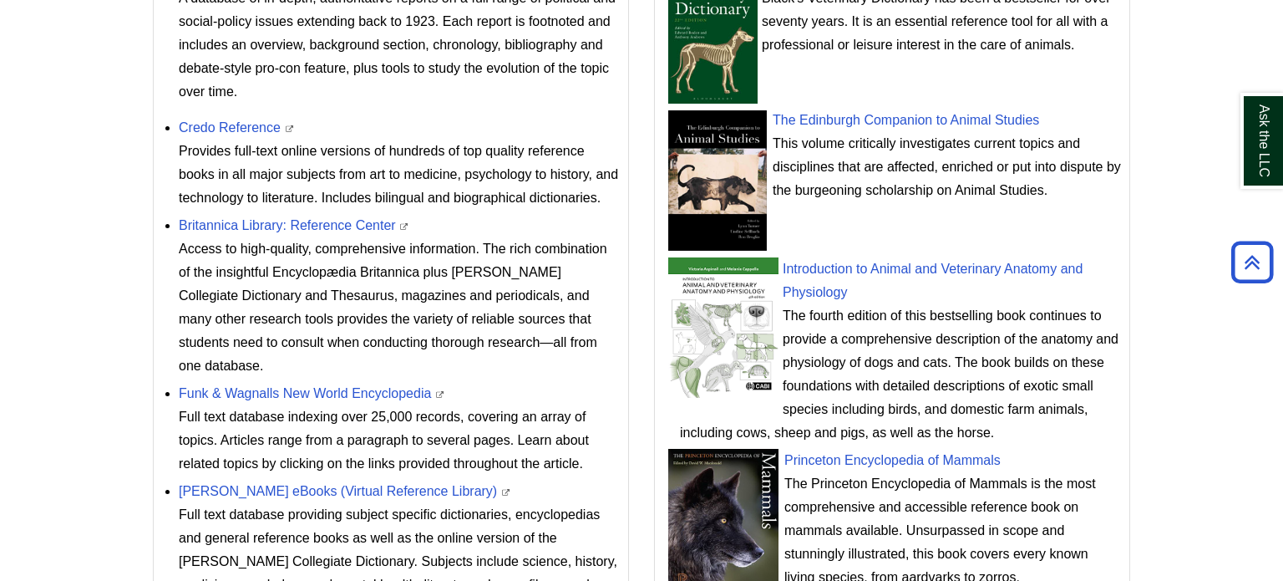
click at [977, 233] on li "The Edinburgh Companion to Animal Studies This volume critically investigates c…" at bounding box center [900, 178] width 441 height 149
click at [942, 457] on link "Princeton Encyclopedia of Mammals" at bounding box center [892, 460] width 216 height 14
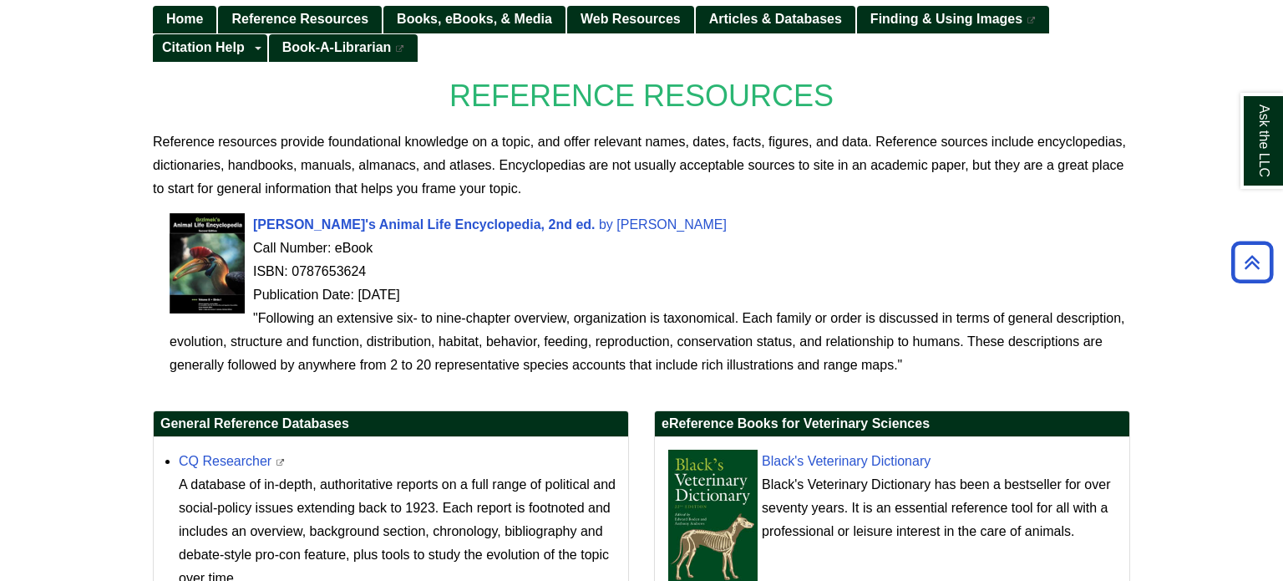
scroll to position [50, 0]
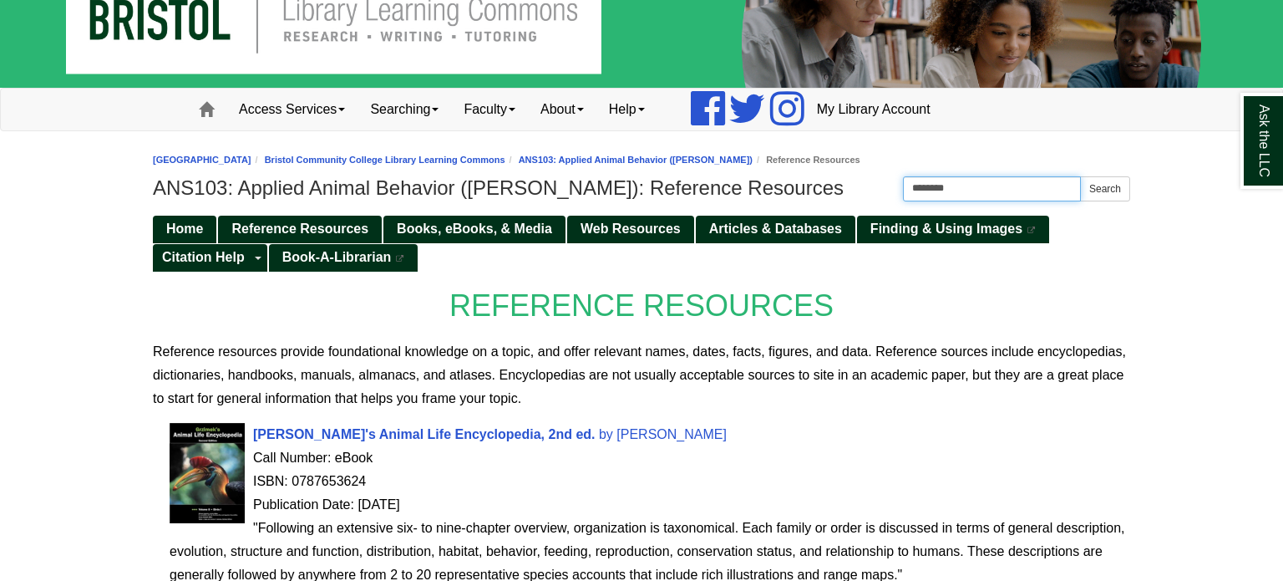
drag, startPoint x: 962, startPoint y: 193, endPoint x: 873, endPoint y: 189, distance: 88.6
click at [873, 189] on div "[GEOGRAPHIC_DATA] [GEOGRAPHIC_DATA] Learning Commons Subject & Course Guides AN…" at bounding box center [641, 177] width 977 height 58
type input "***"
click at [1080, 176] on button "Search" at bounding box center [1105, 188] width 50 height 25
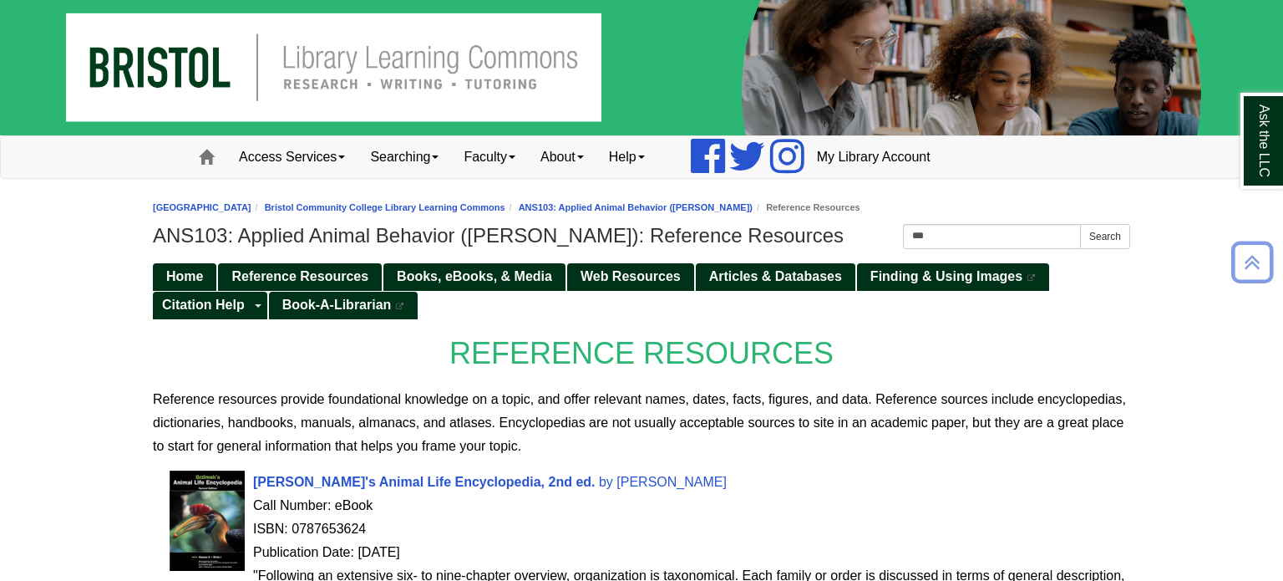
scroll to position [0, 0]
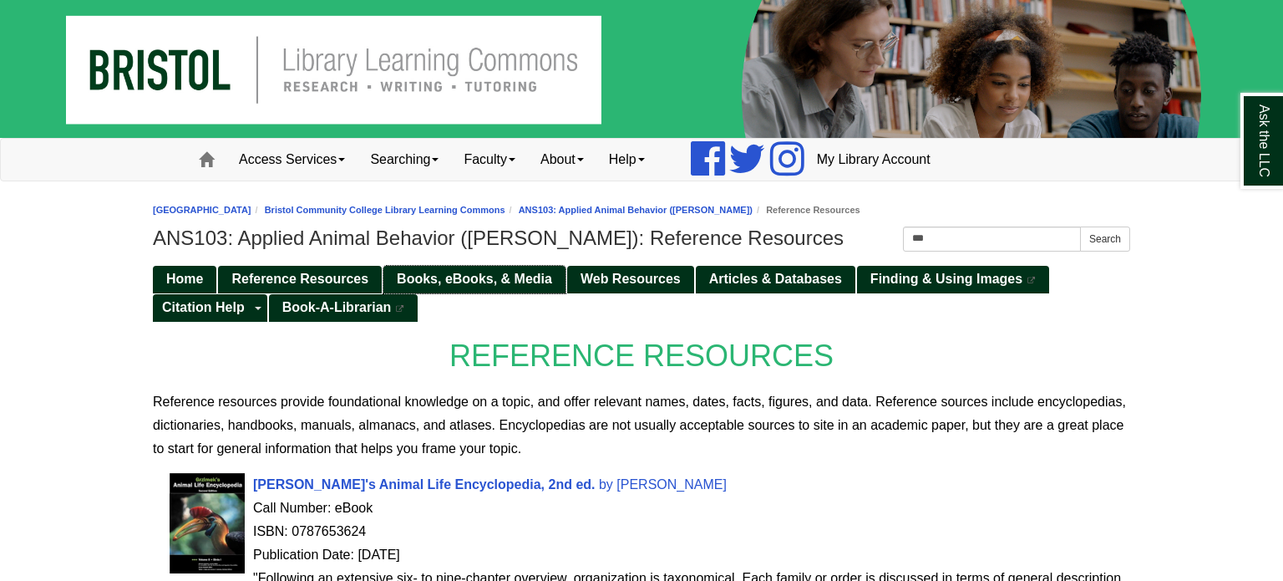
click at [504, 285] on span "Books, eBooks, & Media" at bounding box center [474, 278] width 155 height 14
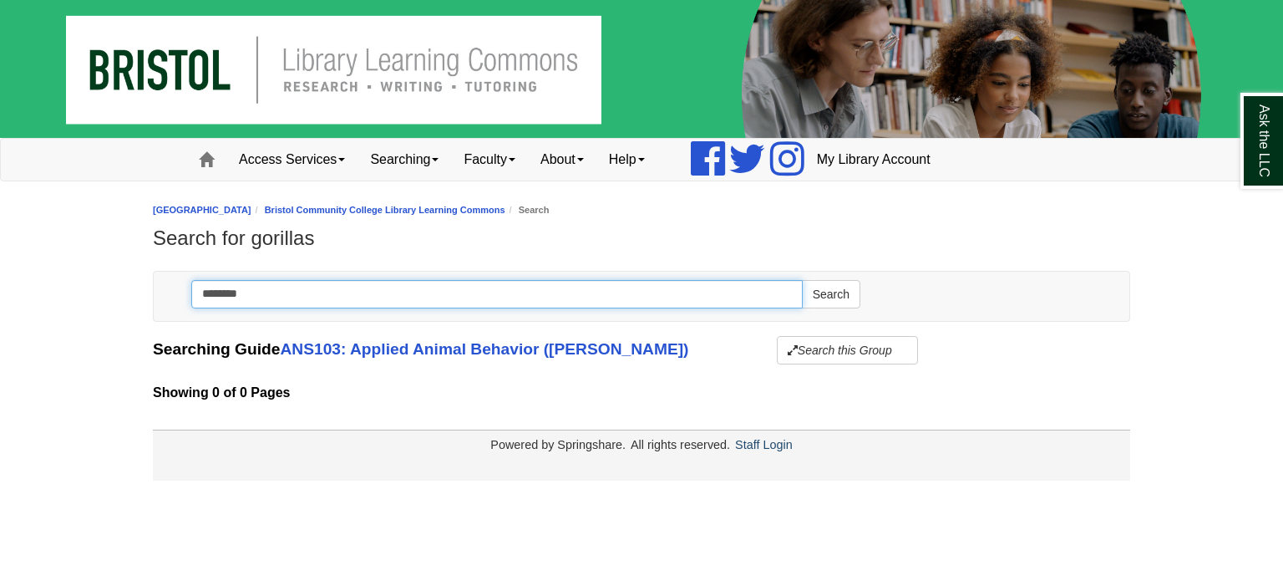
click at [258, 291] on input "********" at bounding box center [496, 294] width 611 height 28
click at [802, 280] on button "Search" at bounding box center [831, 294] width 58 height 28
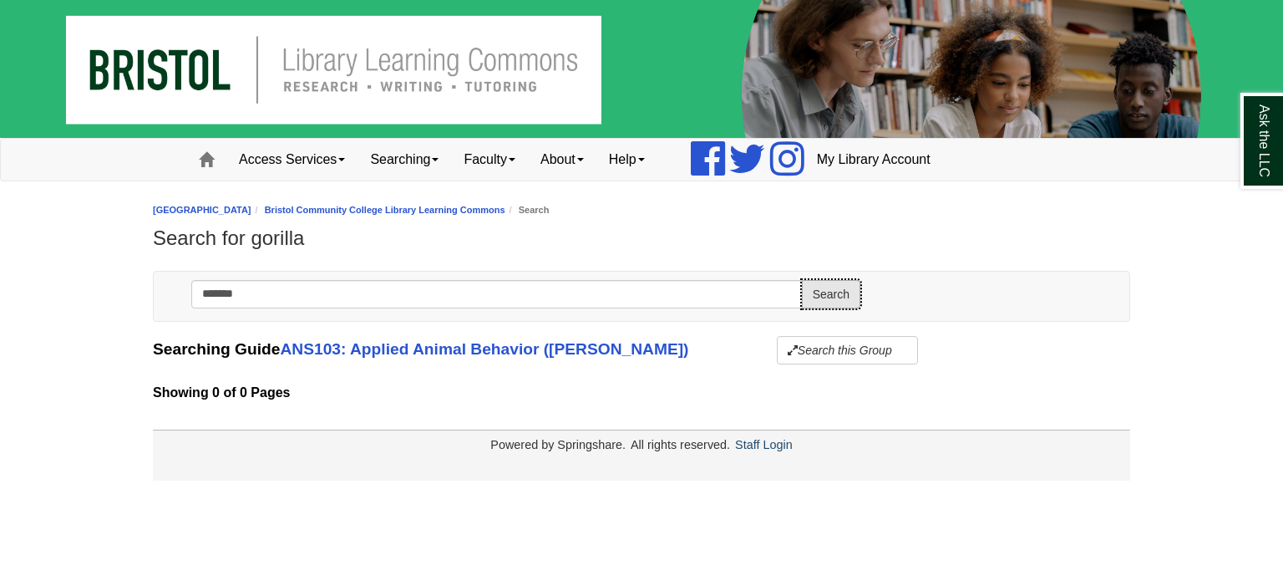
click at [813, 300] on button "Search" at bounding box center [831, 294] width 58 height 28
type input "********"
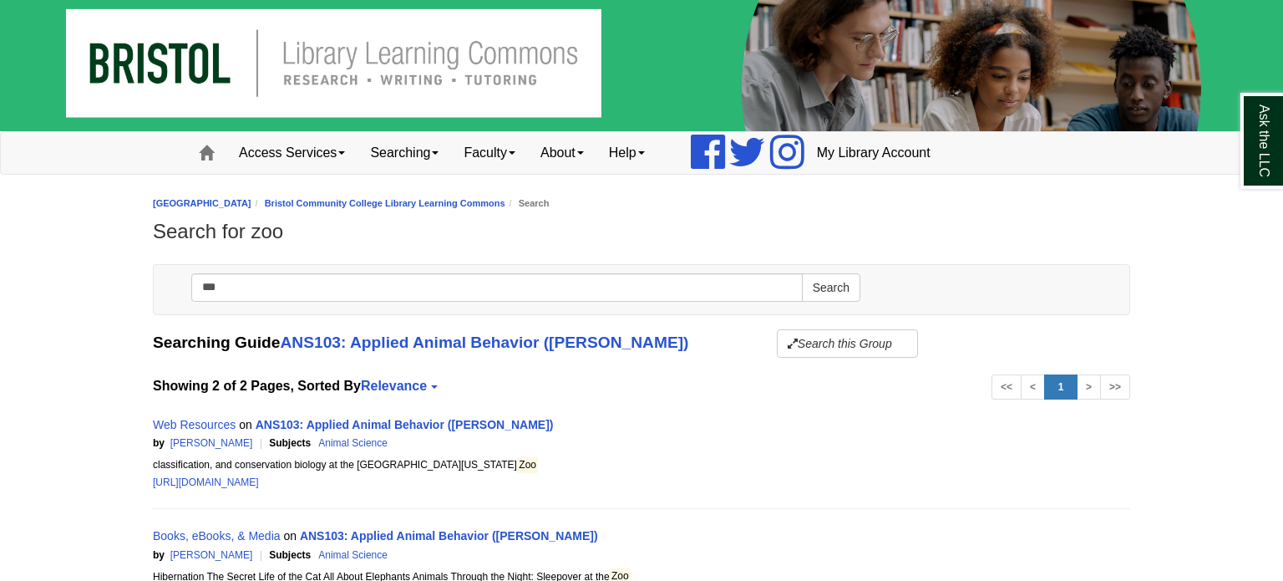
scroll to position [5, 0]
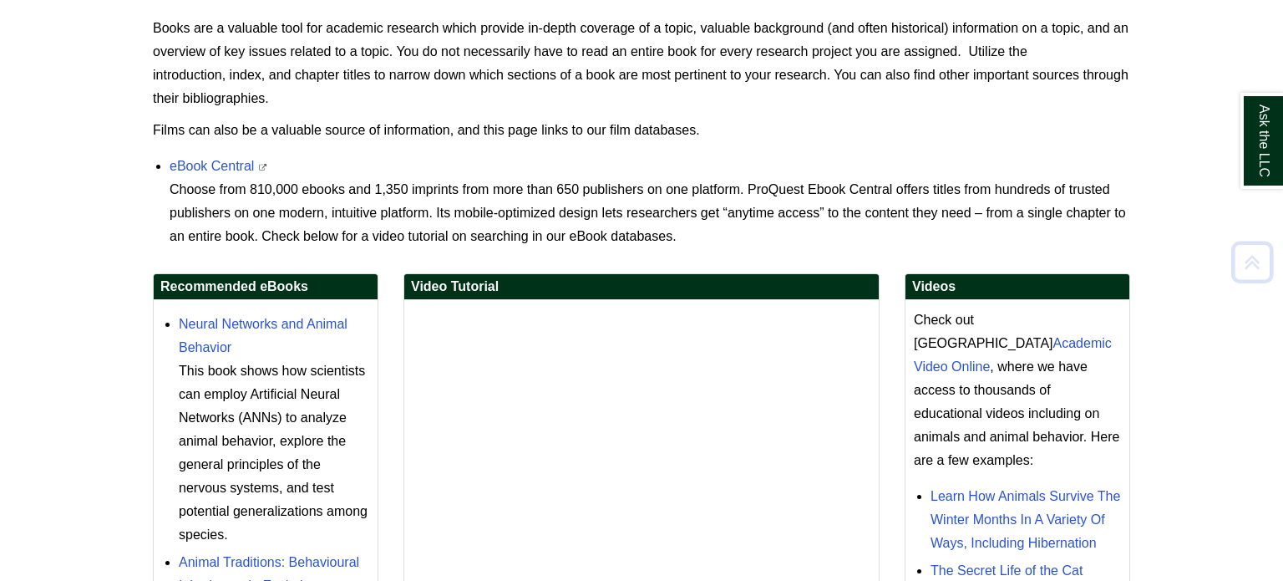
scroll to position [392, 0]
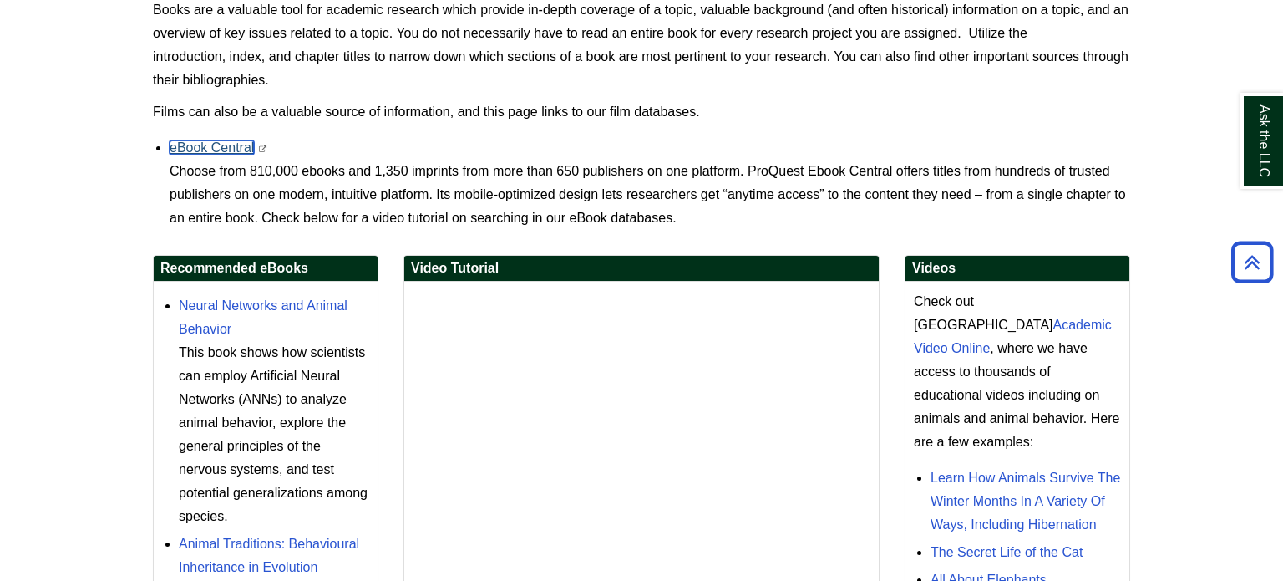
click at [225, 142] on link "eBook Central" at bounding box center [212, 147] width 84 height 14
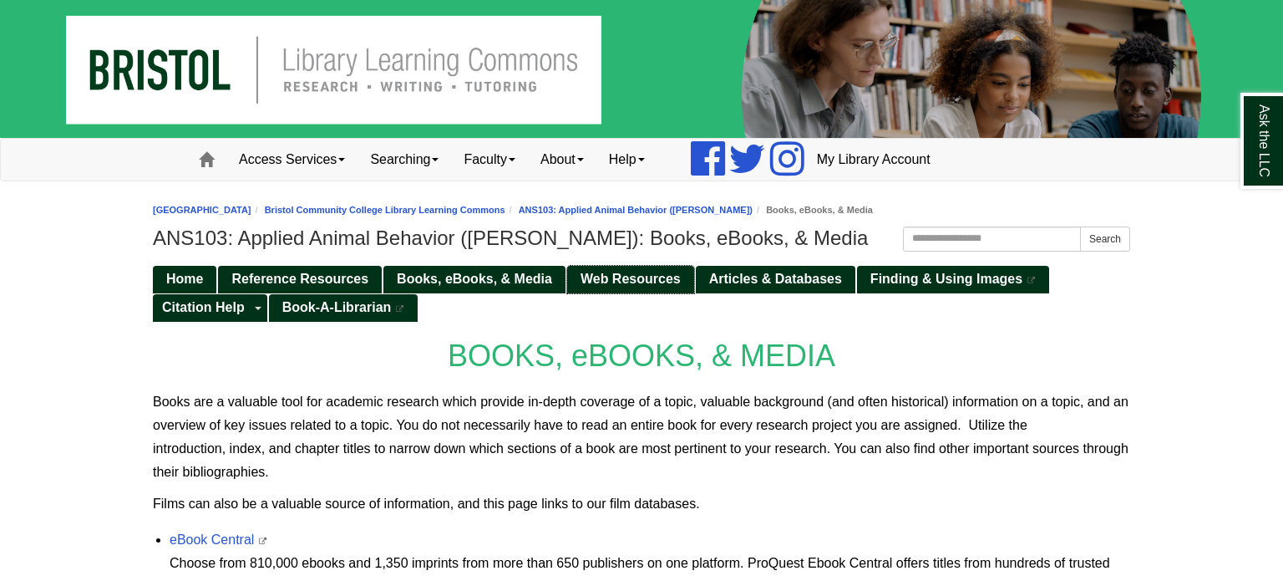
click at [606, 279] on span "Web Resources" at bounding box center [631, 278] width 100 height 14
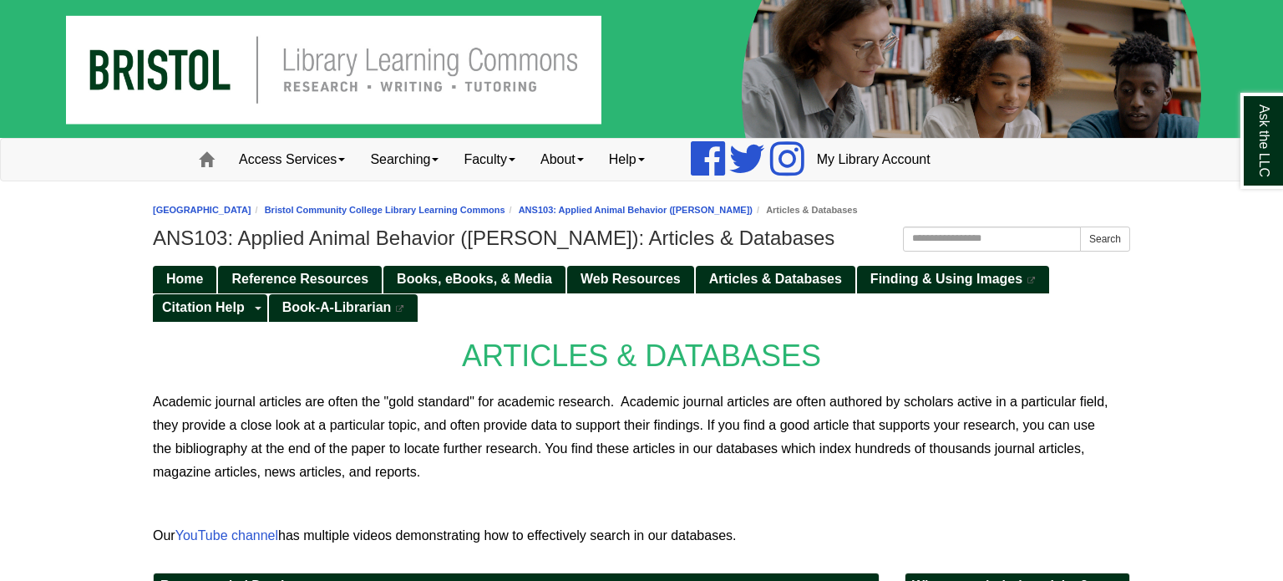
scroll to position [114, 0]
